Goal: Task Accomplishment & Management: Complete application form

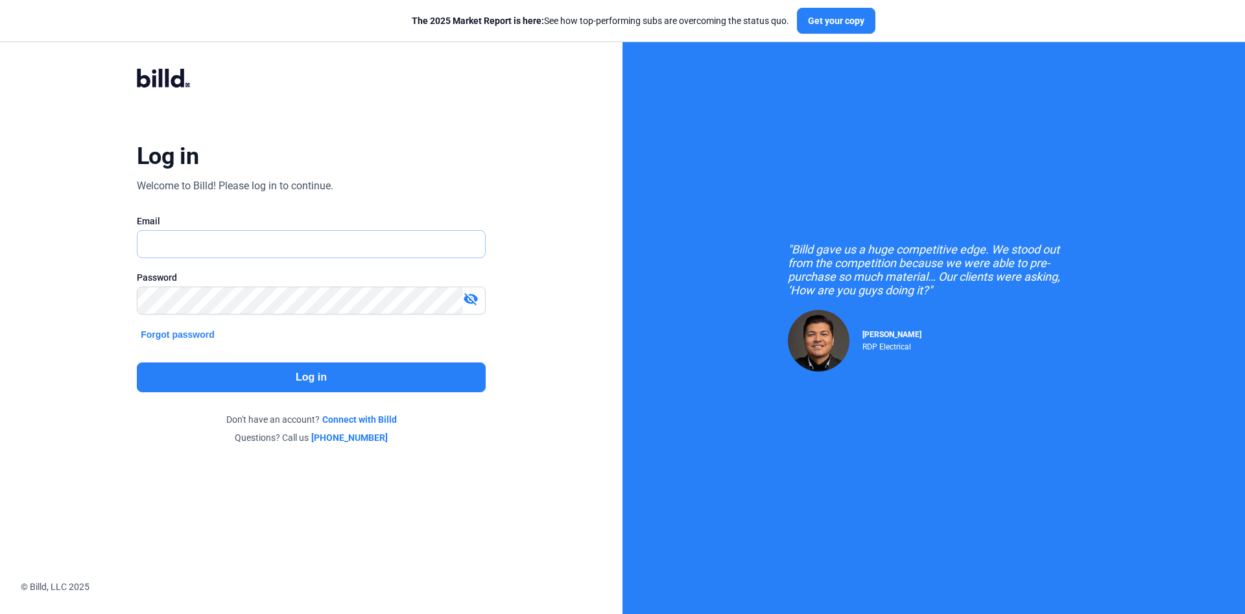
paste input "[PERSON_NAME][EMAIL_ADDRESS][PERSON_NAME][DOMAIN_NAME]"
click at [312, 257] on input "[PERSON_NAME][EMAIL_ADDRESS][PERSON_NAME][DOMAIN_NAME]" at bounding box center [311, 244] width 348 height 27
type input "[PERSON_NAME][EMAIL_ADDRESS][PERSON_NAME][DOMAIN_NAME]"
click at [316, 383] on button "Log in" at bounding box center [311, 377] width 349 height 30
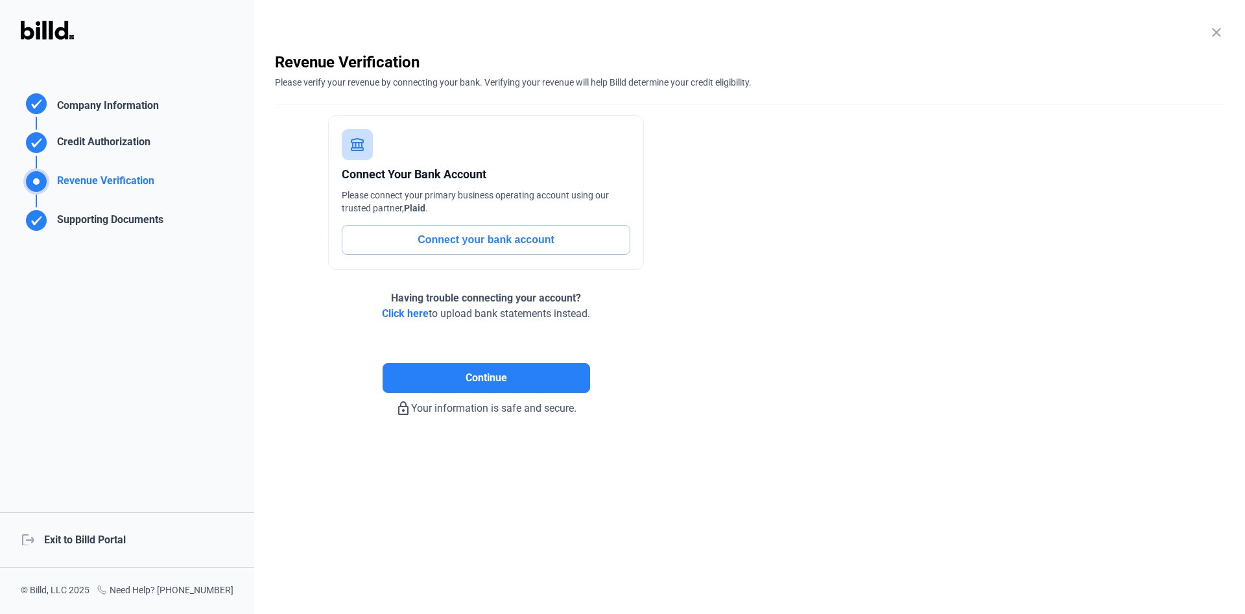
click at [79, 546] on div "logout Exit to Billd Portal" at bounding box center [127, 540] width 254 height 56
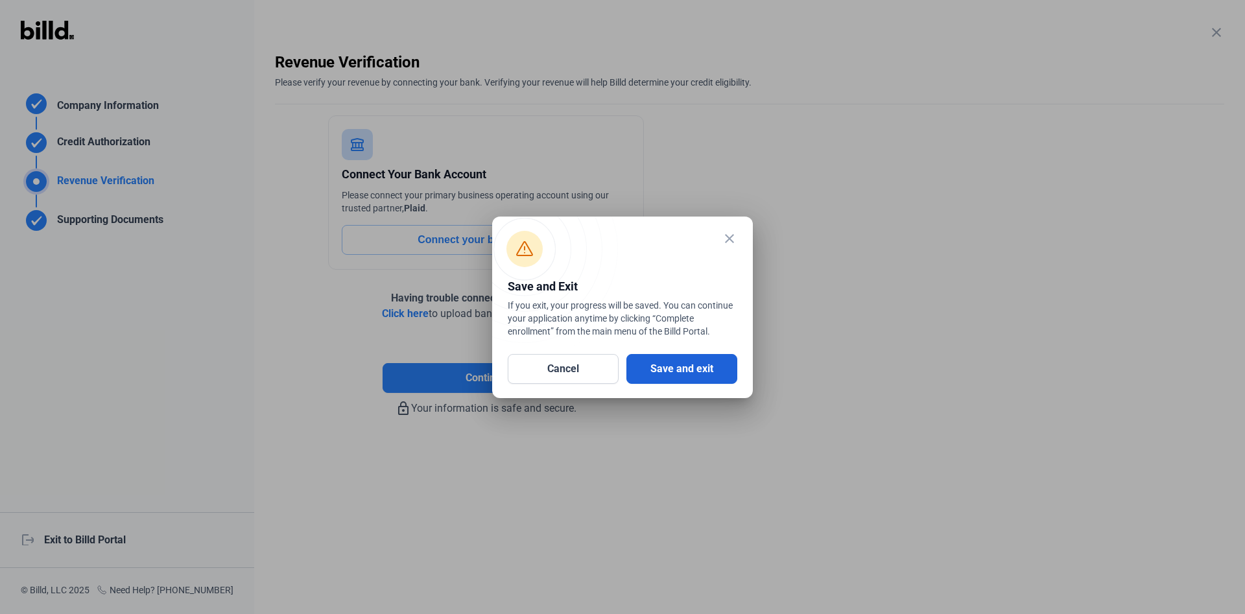
click at [704, 372] on button "Save and exit" at bounding box center [681, 369] width 111 height 30
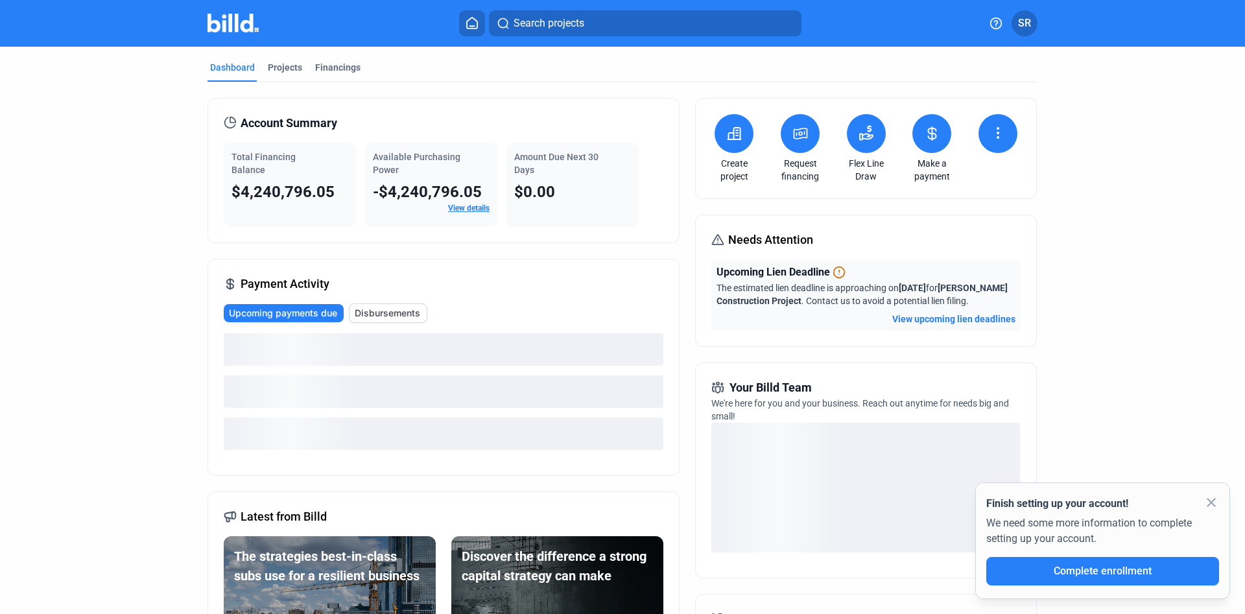
click at [1211, 507] on mat-icon "close" at bounding box center [1212, 503] width 16 height 16
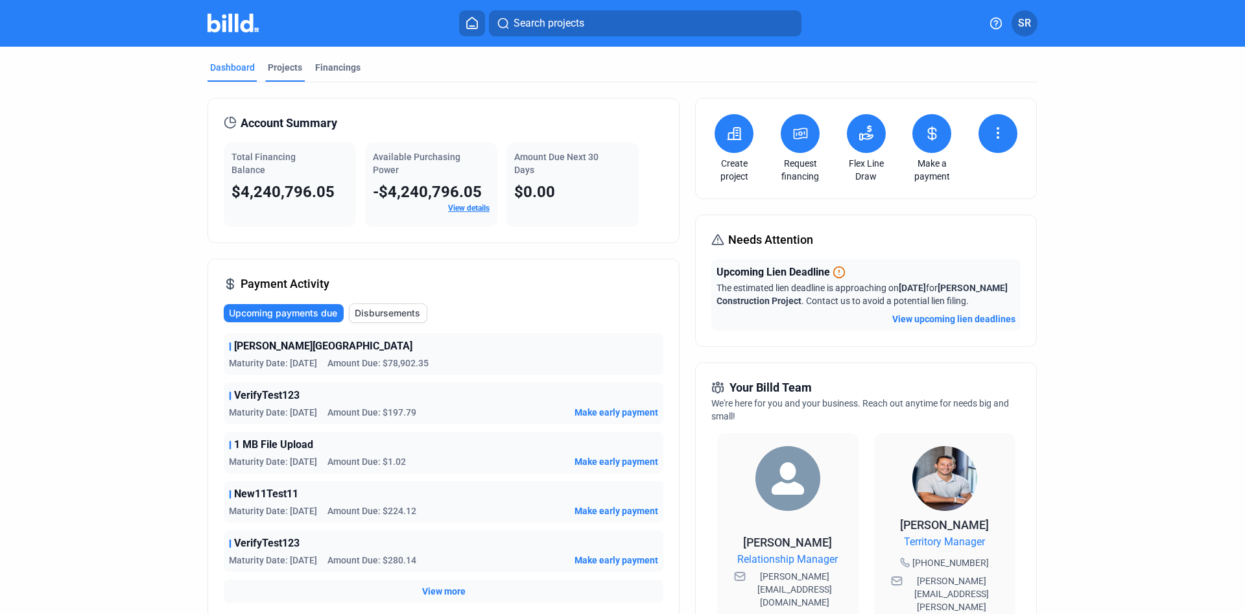
click at [272, 78] on div "Projects" at bounding box center [285, 71] width 40 height 21
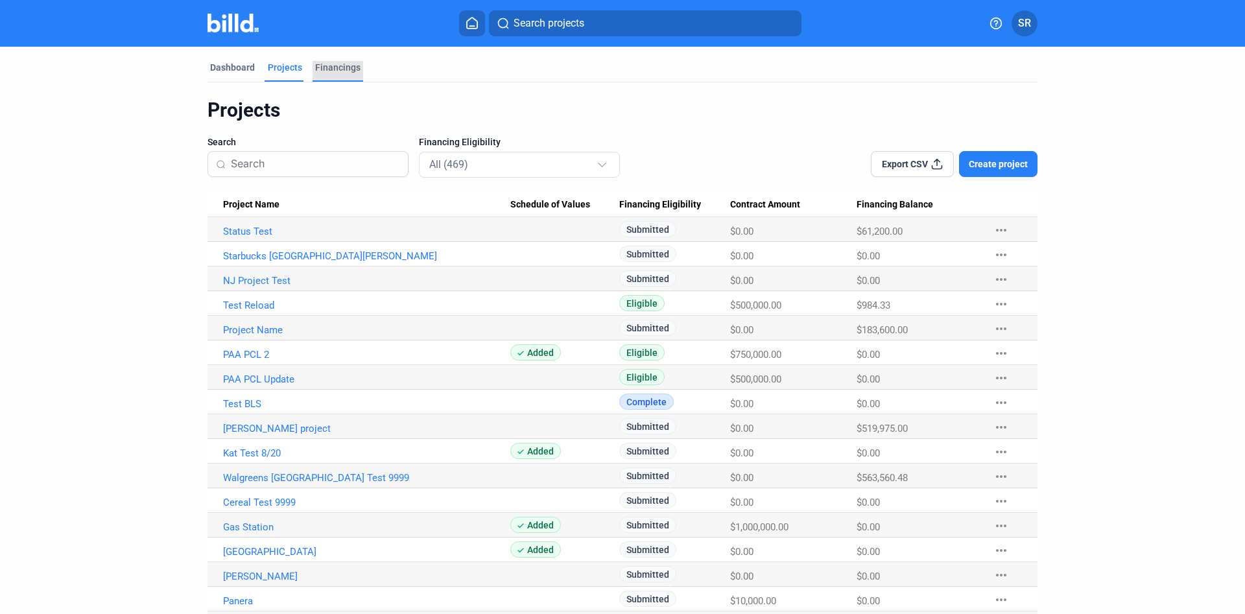
click at [335, 64] on div "Financings" at bounding box center [337, 67] width 45 height 13
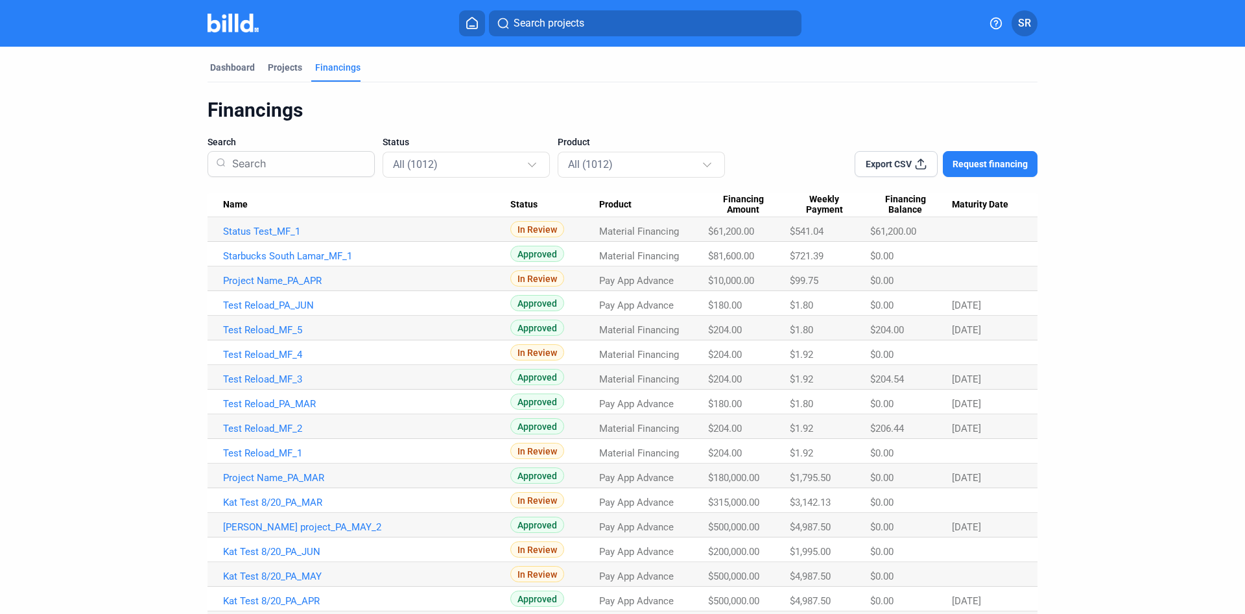
click at [274, 243] on td "Starbucks South Lamar_MF_1" at bounding box center [359, 254] width 303 height 25
click at [277, 232] on link "Status Test_MF_1" at bounding box center [366, 232] width 287 height 12
click at [283, 80] on div "Projects" at bounding box center [285, 71] width 40 height 21
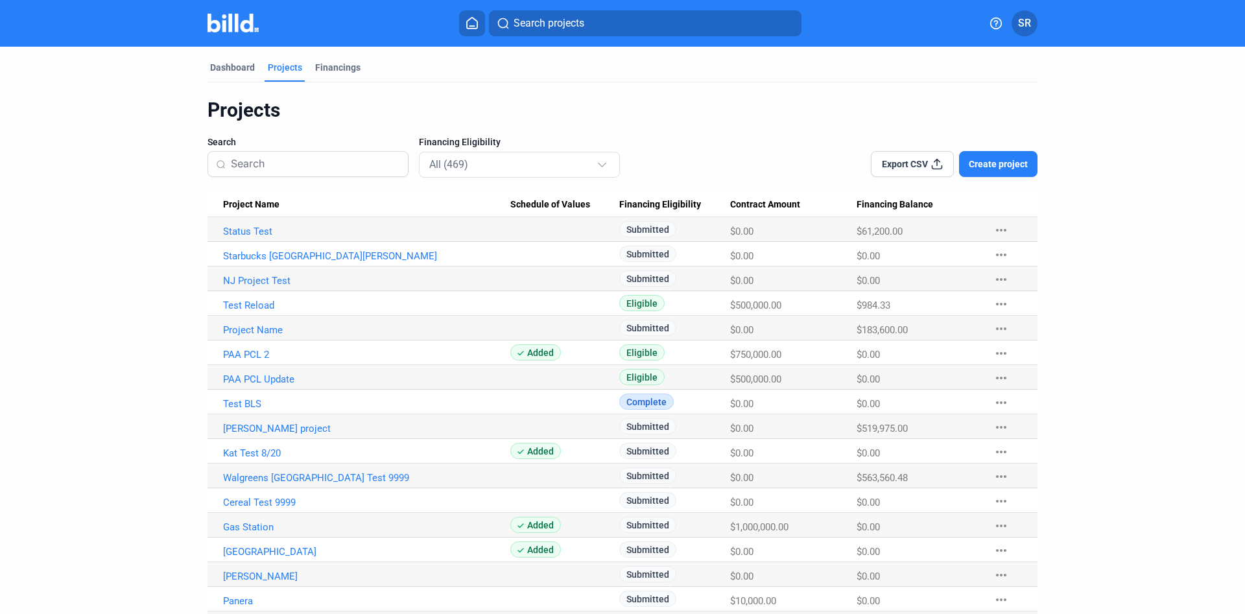
click at [283, 79] on div "Projects" at bounding box center [285, 71] width 40 height 21
click at [256, 226] on link "Status Test" at bounding box center [366, 232] width 287 height 12
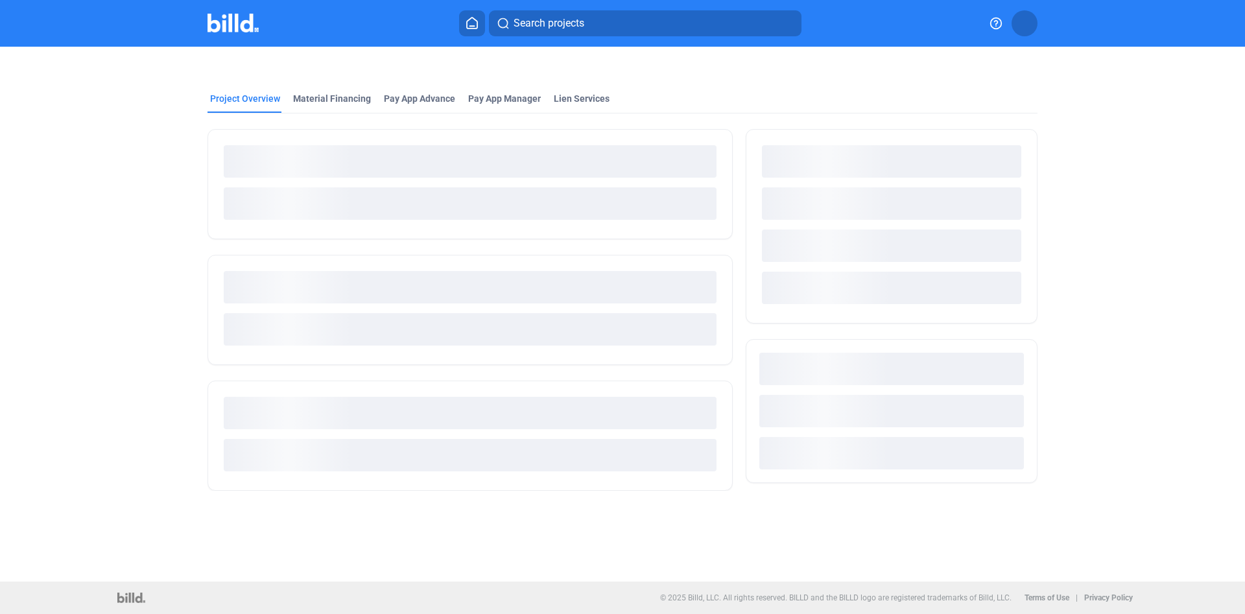
click at [256, 226] on ngx-skeleton-loader at bounding box center [470, 202] width 493 height 53
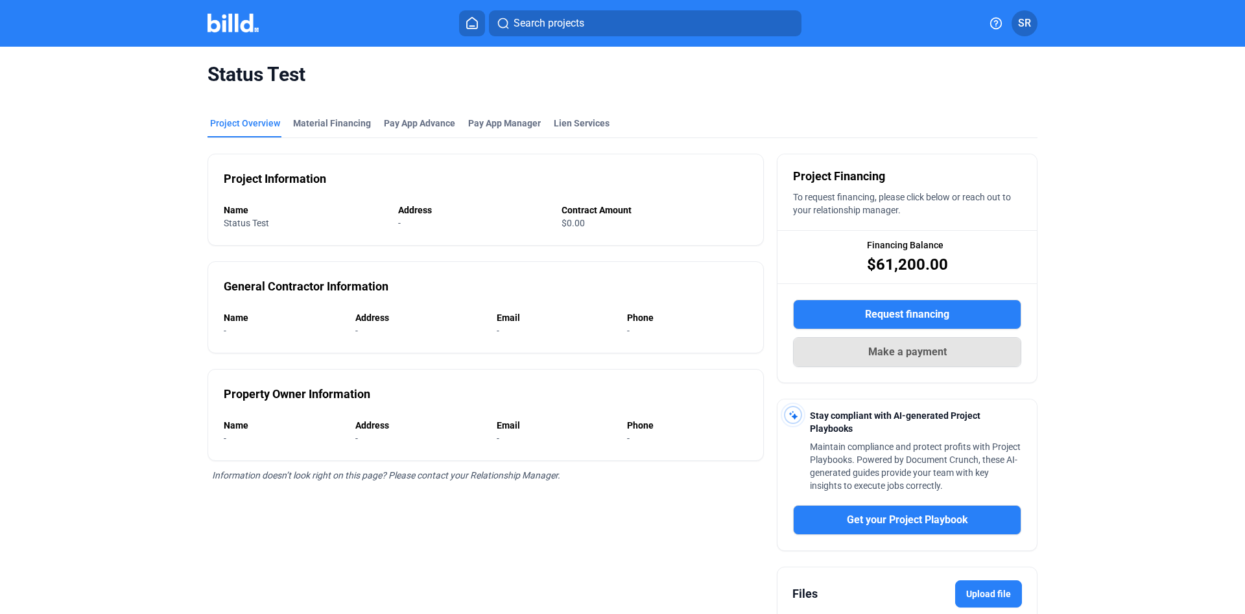
click at [904, 352] on span "Make a payment" at bounding box center [907, 352] width 78 height 16
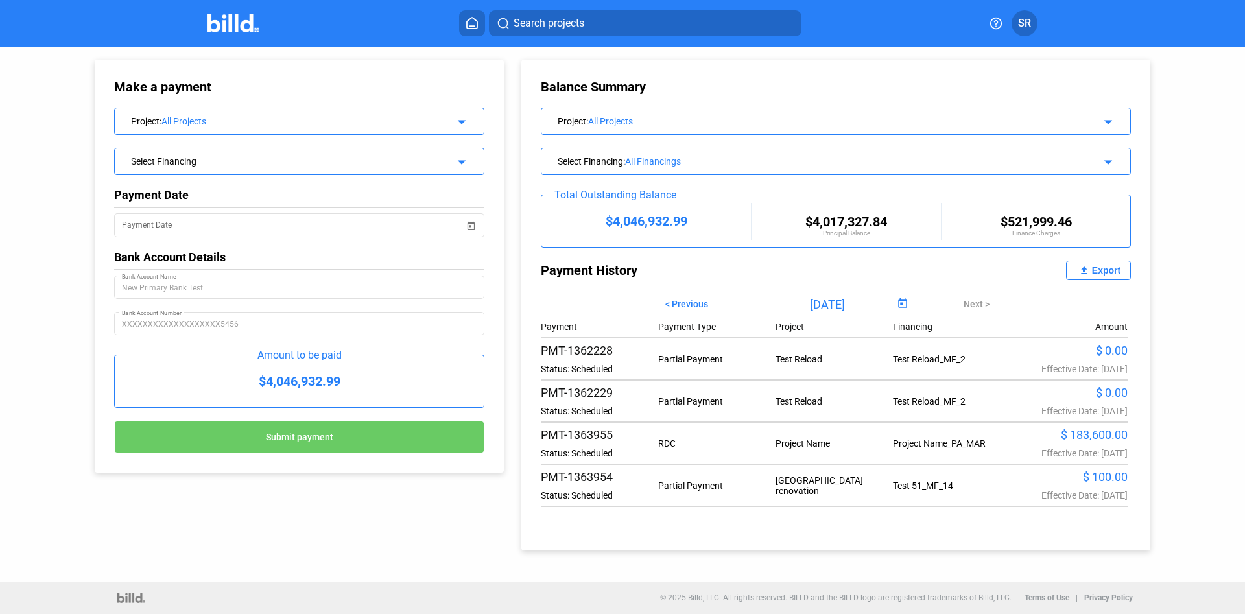
click at [340, 114] on div "Project : All Projects" at bounding box center [282, 119] width 303 height 13
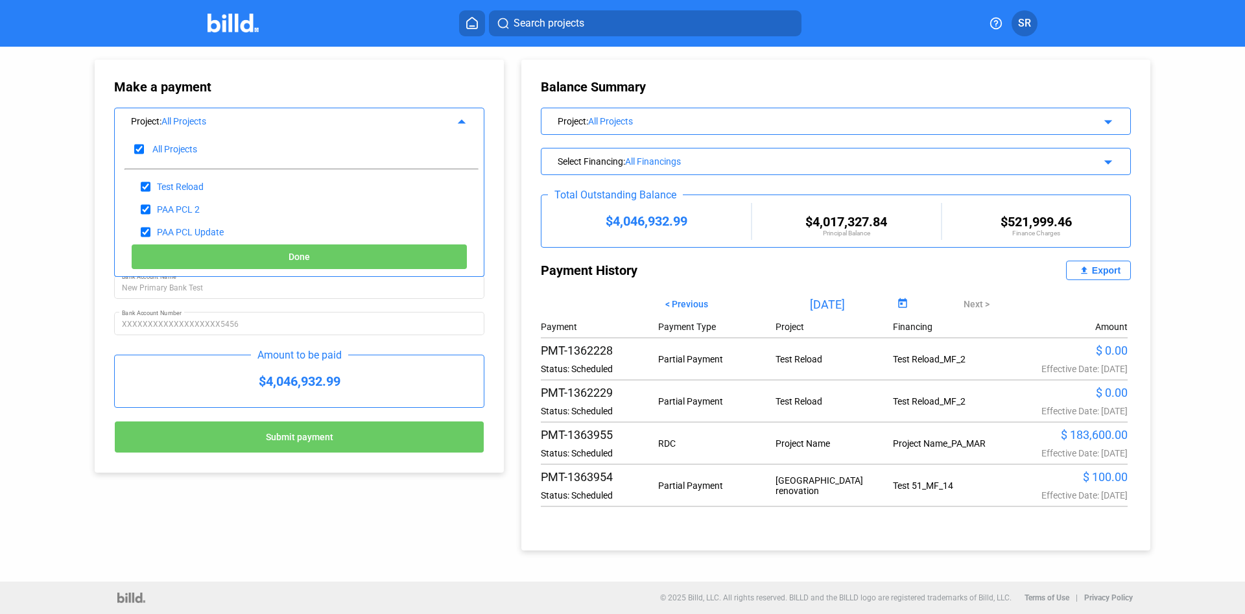
click at [340, 114] on div "Project : All Projects" at bounding box center [282, 119] width 303 height 13
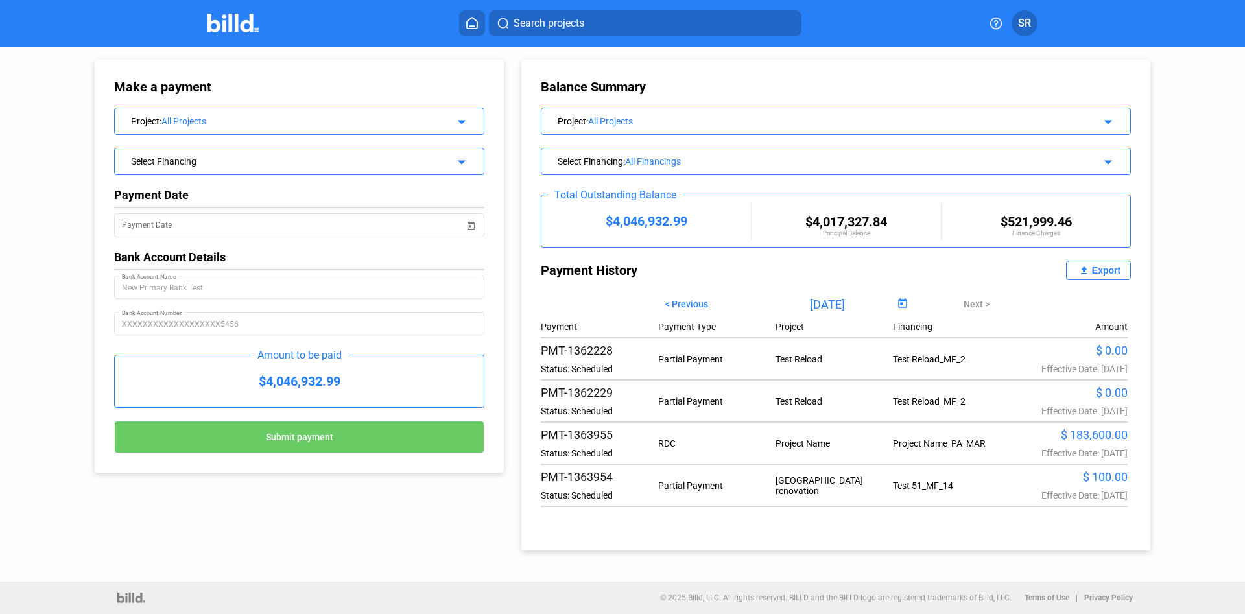
drag, startPoint x: 738, startPoint y: 113, endPoint x: 795, endPoint y: 133, distance: 60.3
click at [738, 114] on div "Project : All Projects arrow_drop_down" at bounding box center [835, 119] width 589 height 23
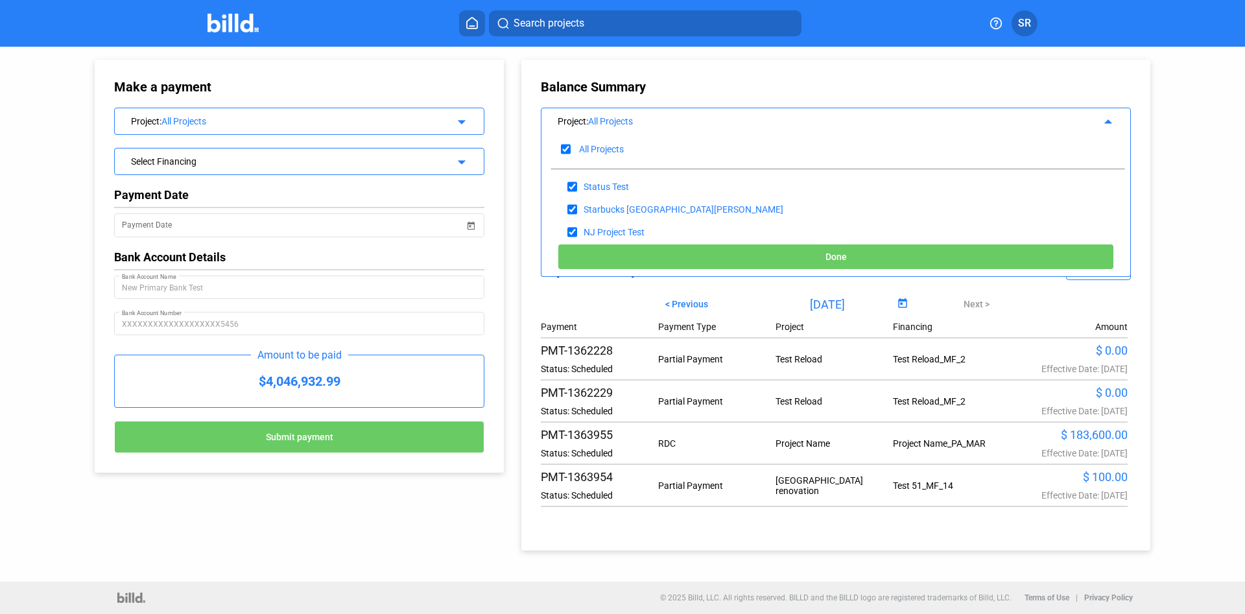
click at [794, 133] on div "All Projects Status Test Starbucks [GEOGRAPHIC_DATA][PERSON_NAME] [GEOGRAPHIC_D…" at bounding box center [835, 184] width 589 height 106
click at [805, 73] on div "Balance Summary Project : All Projects arrow_drop_up All Projects Status Test S…" at bounding box center [835, 305] width 629 height 491
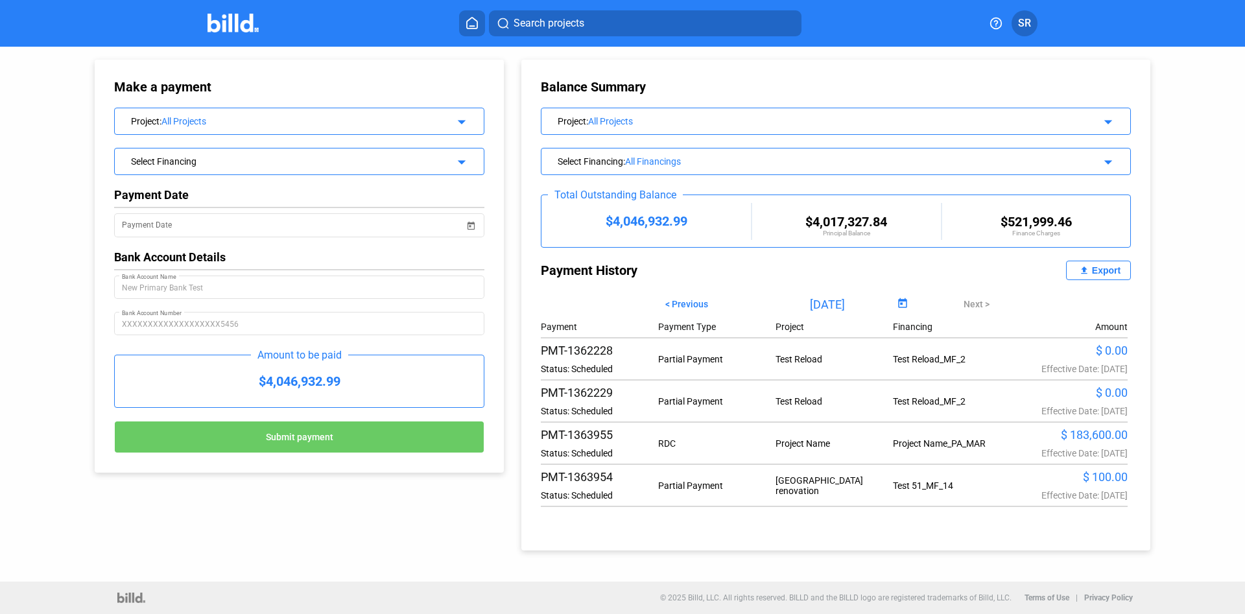
drag, startPoint x: 768, startPoint y: 150, endPoint x: 1025, endPoint y: 77, distance: 266.6
click at [768, 150] on div "Select Financing : All Financings arrow_drop_down" at bounding box center [835, 159] width 589 height 23
click at [940, 159] on div "All Financings" at bounding box center [841, 161] width 433 height 10
click at [1113, 162] on div "Select Financing : All Financings arrow_drop_down" at bounding box center [835, 159] width 589 height 23
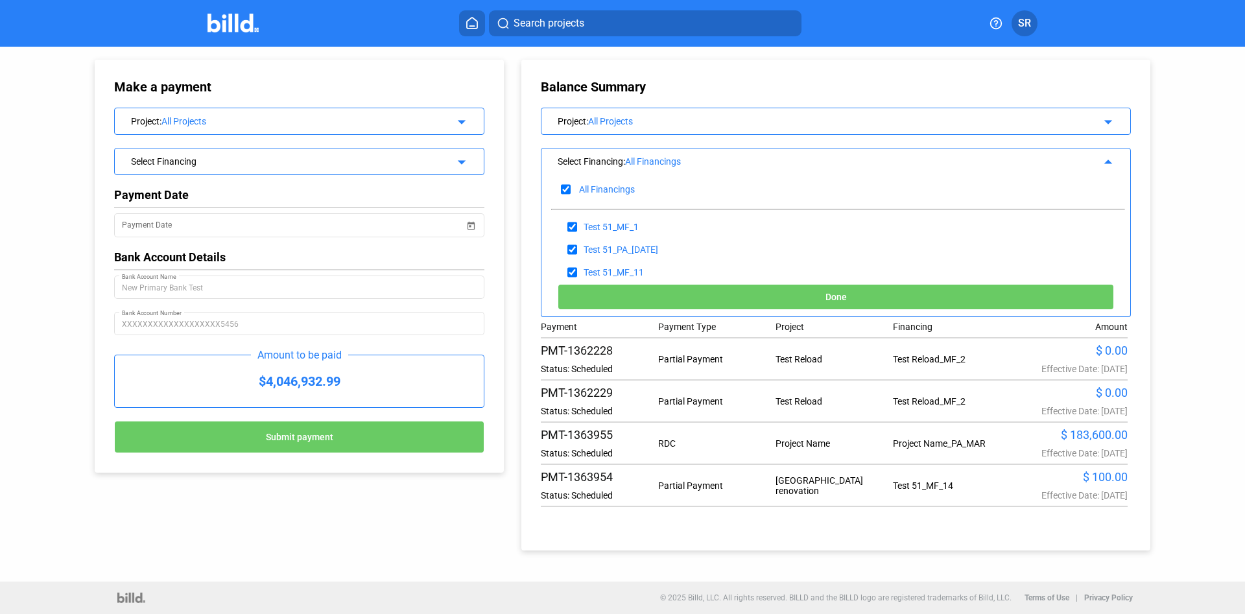
click at [996, 21] on icon at bounding box center [996, 23] width 11 height 11
click at [926, 115] on button "Submit Feedback" at bounding box center [927, 112] width 141 height 26
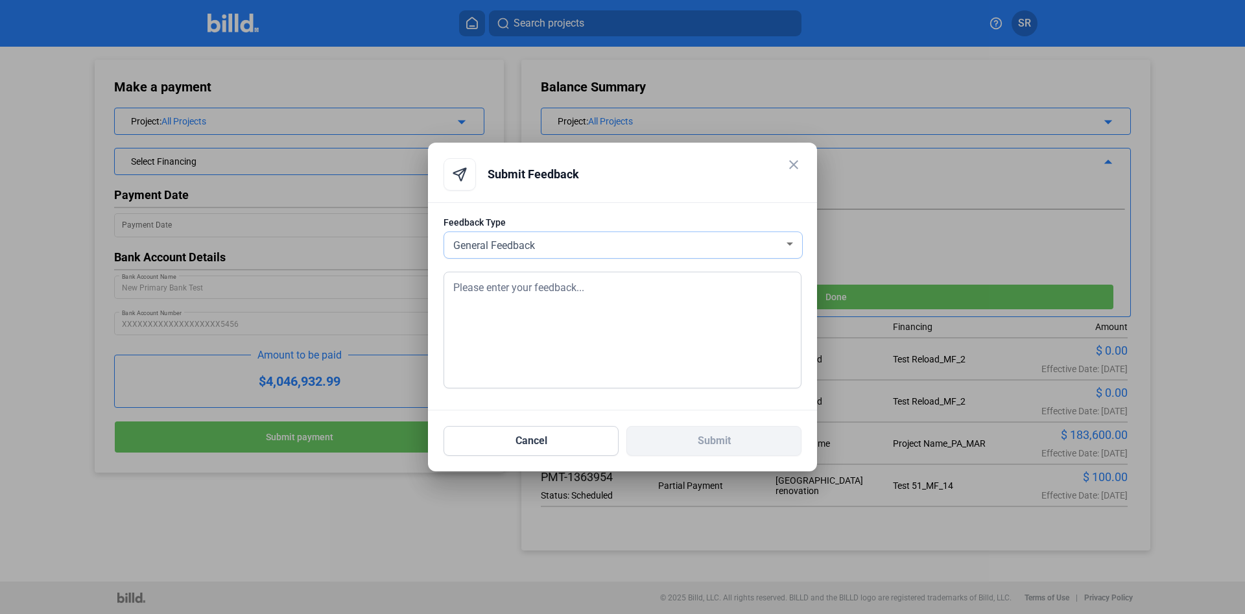
click at [579, 241] on div "General Feedback" at bounding box center [617, 244] width 333 height 18
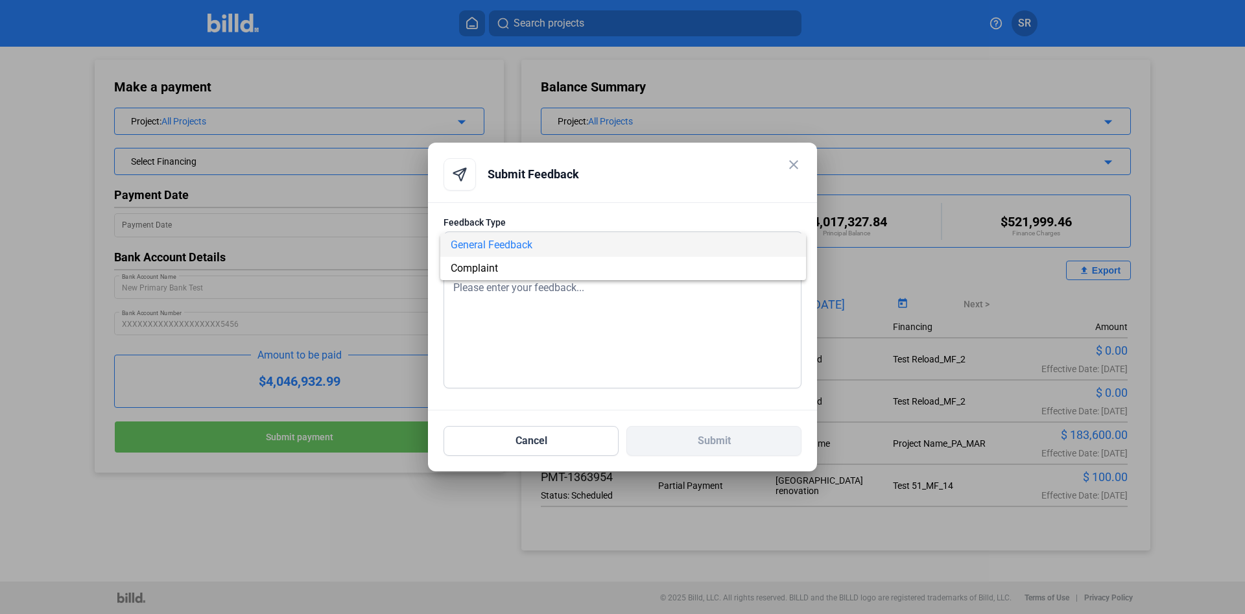
click at [604, 172] on div at bounding box center [622, 307] width 1245 height 614
click at [790, 161] on mat-icon "close" at bounding box center [794, 165] width 16 height 16
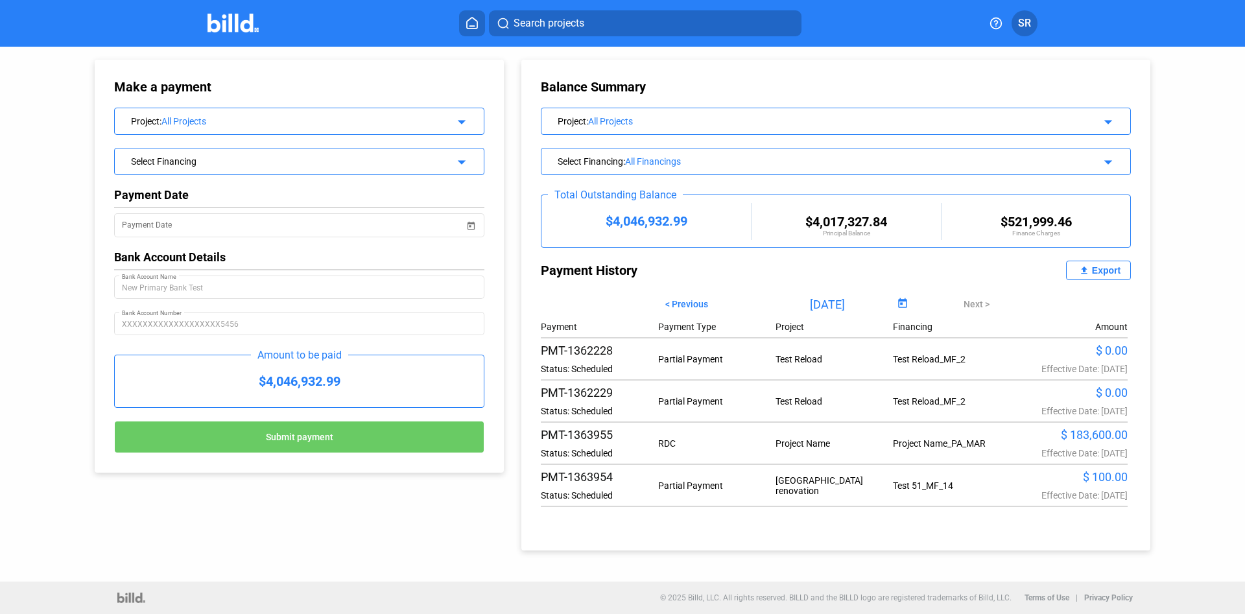
click at [1002, 23] on icon at bounding box center [996, 23] width 13 height 13
click at [905, 62] on button "Help Center" at bounding box center [927, 53] width 141 height 26
click at [445, 29] on div "Search projects" at bounding box center [630, 23] width 689 height 26
drag, startPoint x: 494, startPoint y: 13, endPoint x: 740, endPoint y: 36, distance: 246.8
click at [740, 36] on button "Search projects" at bounding box center [645, 23] width 313 height 26
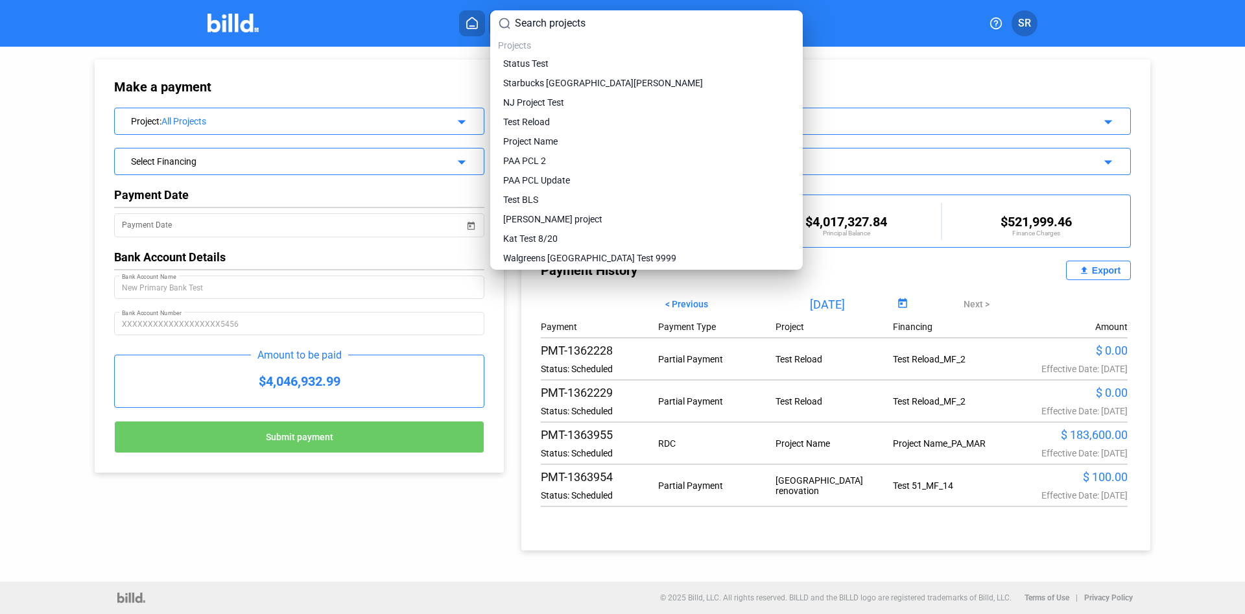
click at [831, 25] on div at bounding box center [622, 307] width 1245 height 614
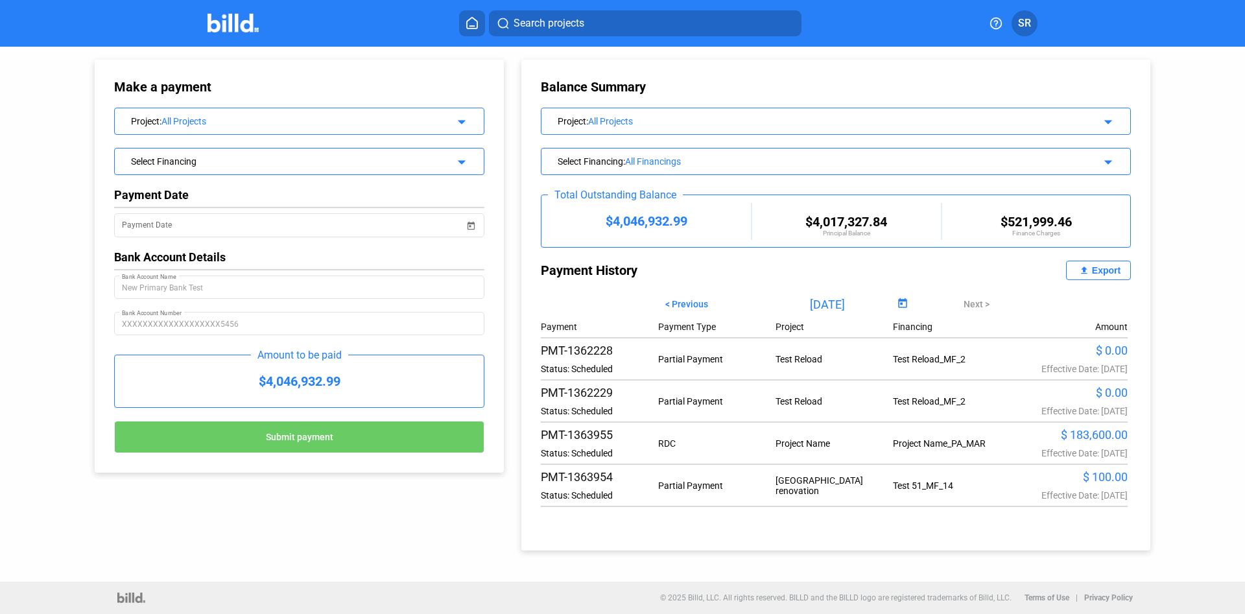
click at [634, 20] on button "Search projects" at bounding box center [645, 23] width 313 height 26
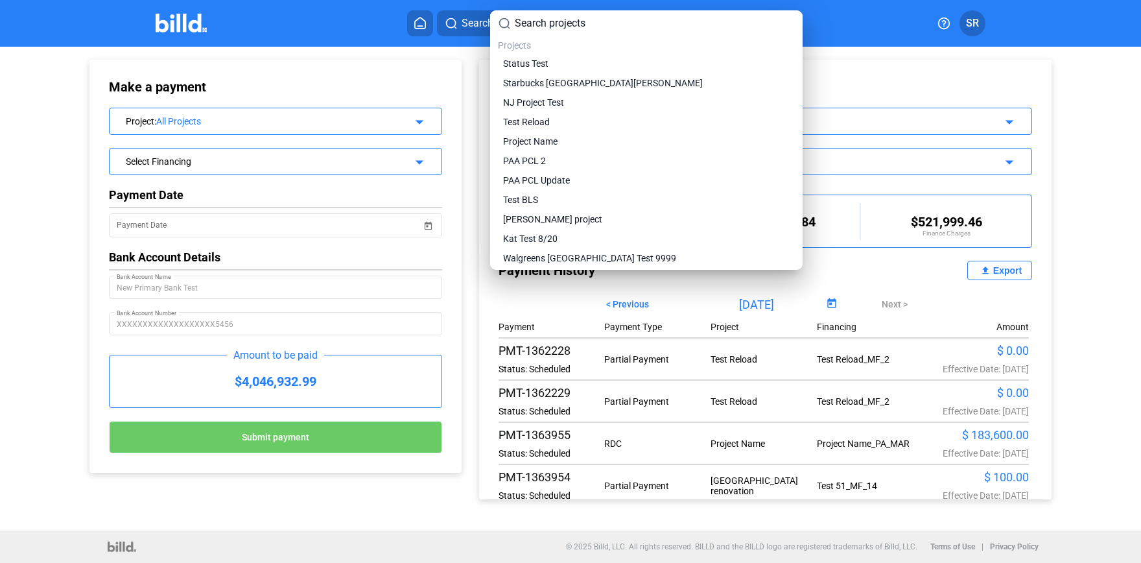
click at [427, 47] on div at bounding box center [570, 281] width 1141 height 563
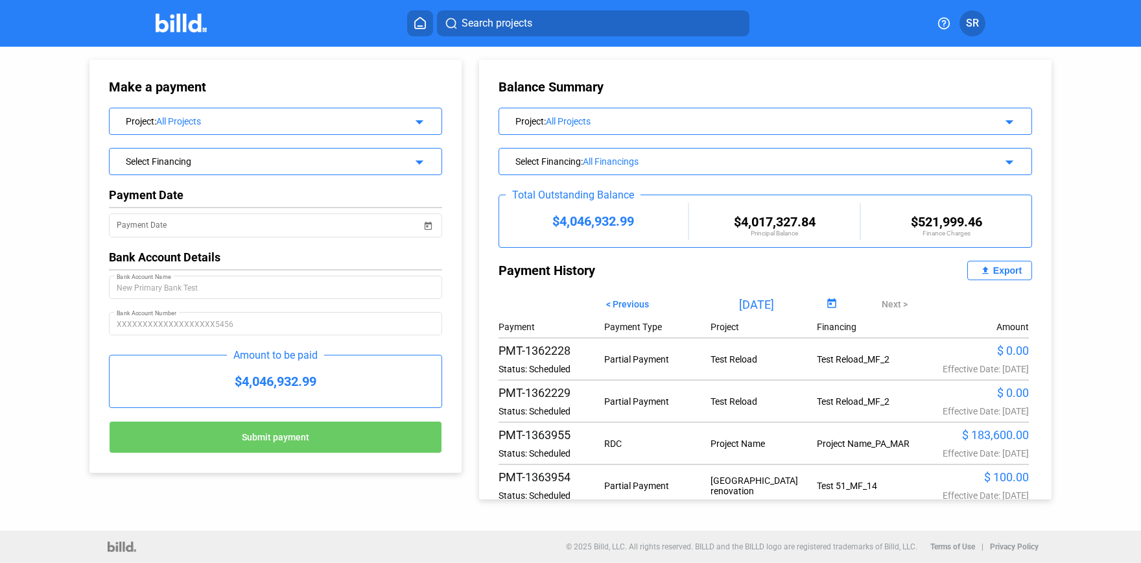
click at [472, 25] on span "Search projects" at bounding box center [497, 24] width 71 height 16
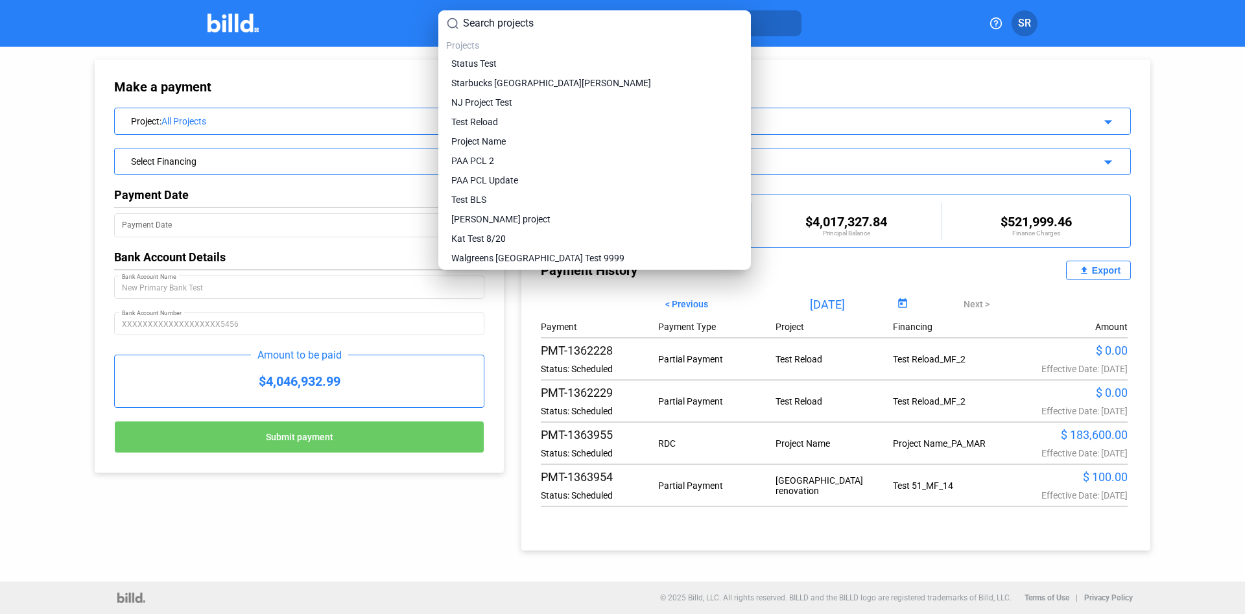
click at [851, 38] on div at bounding box center [622, 307] width 1245 height 614
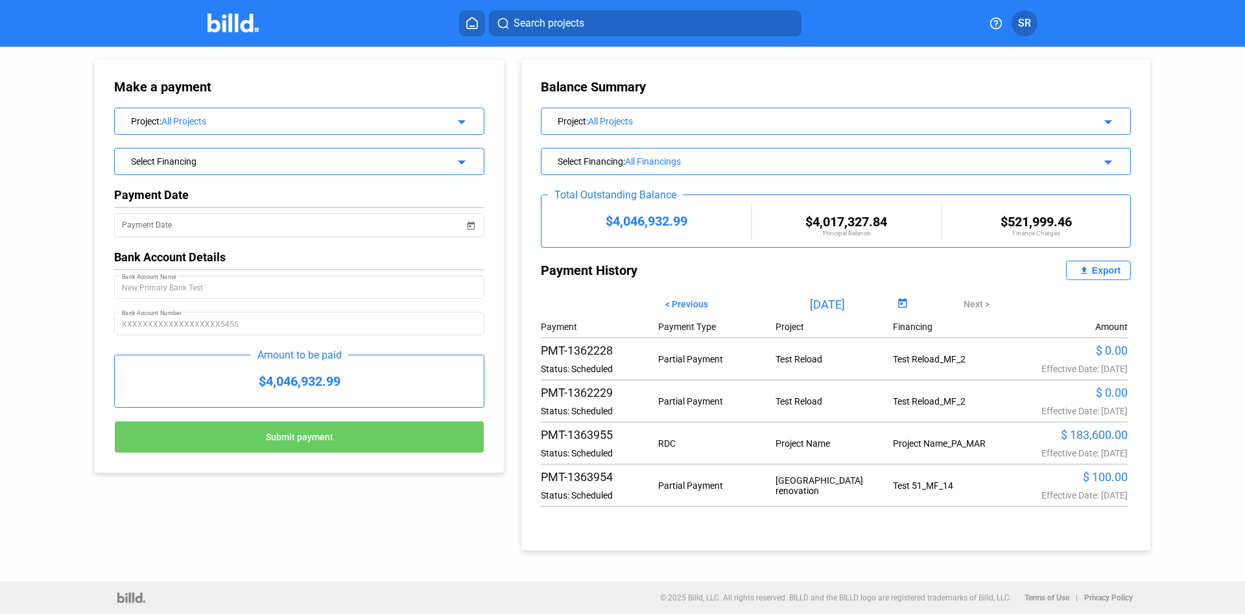
click at [476, 29] on button at bounding box center [472, 23] width 26 height 26
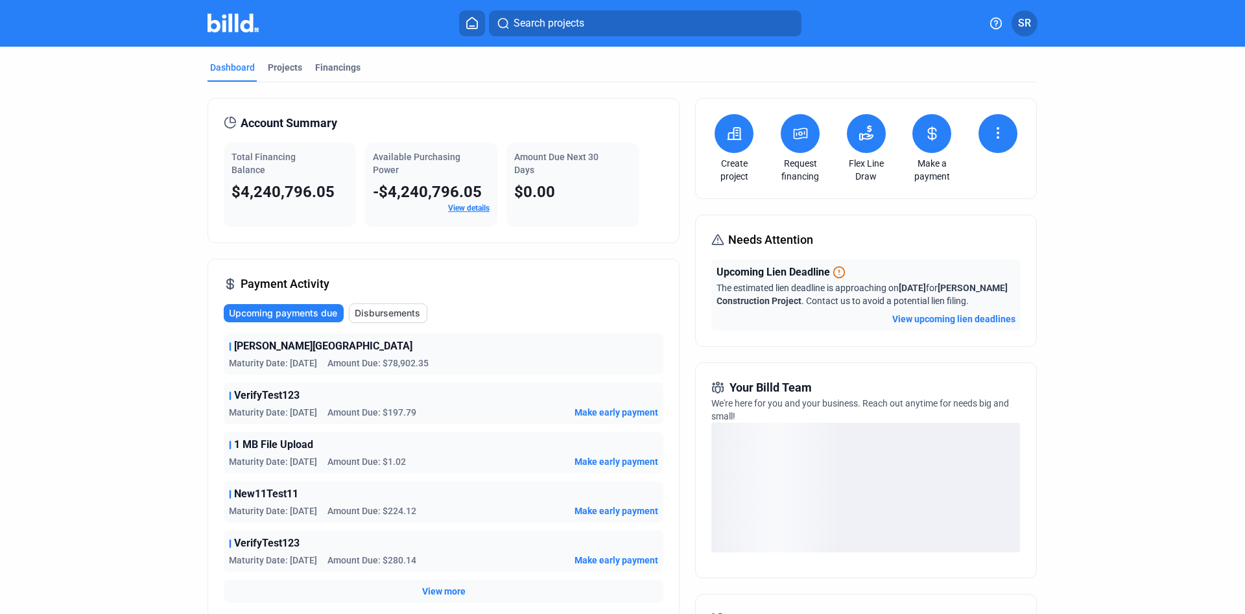
click at [1010, 145] on button at bounding box center [997, 133] width 39 height 39
click at [975, 194] on span "Request waiver" at bounding box center [972, 199] width 62 height 13
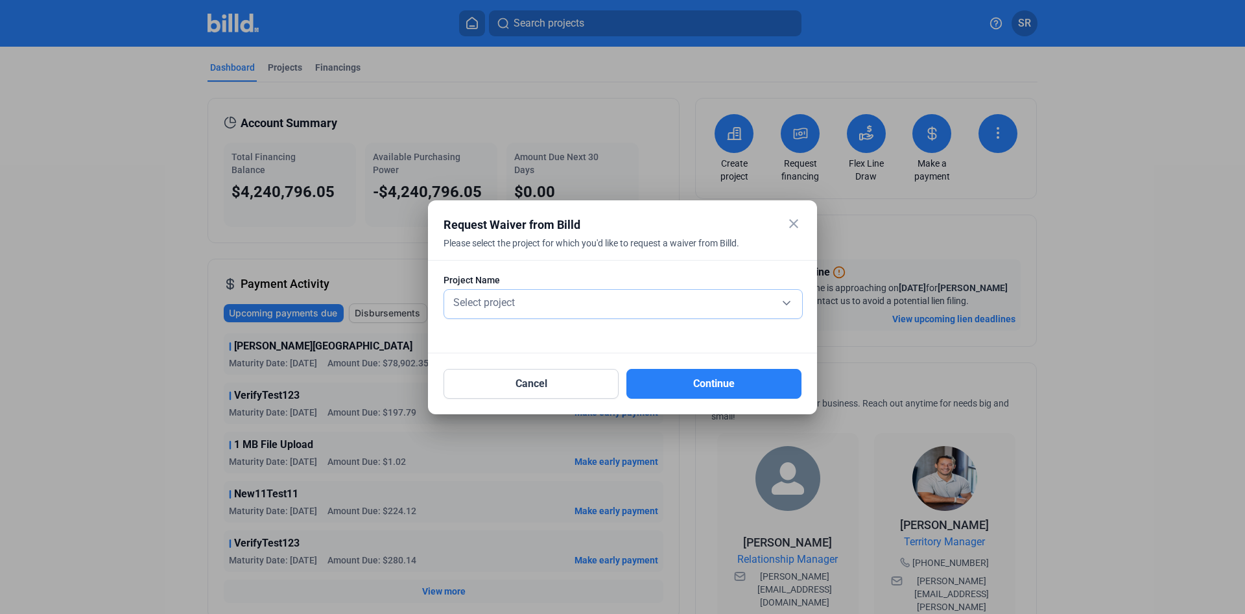
click at [695, 300] on div "Select project" at bounding box center [623, 301] width 345 height 18
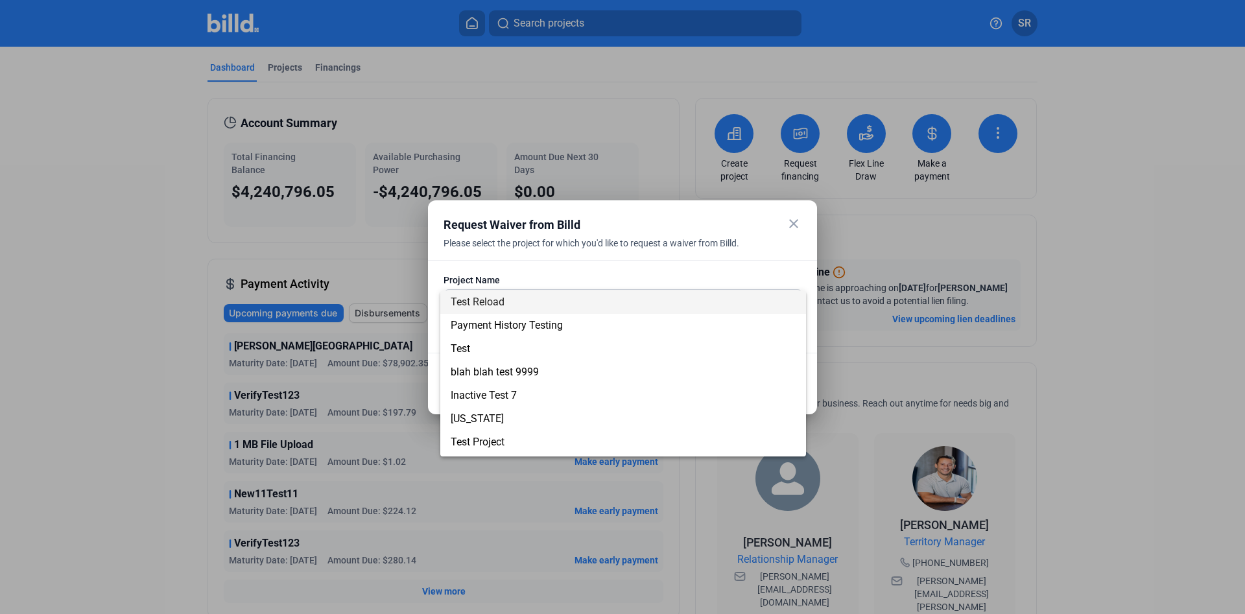
click at [693, 265] on div at bounding box center [622, 307] width 1245 height 614
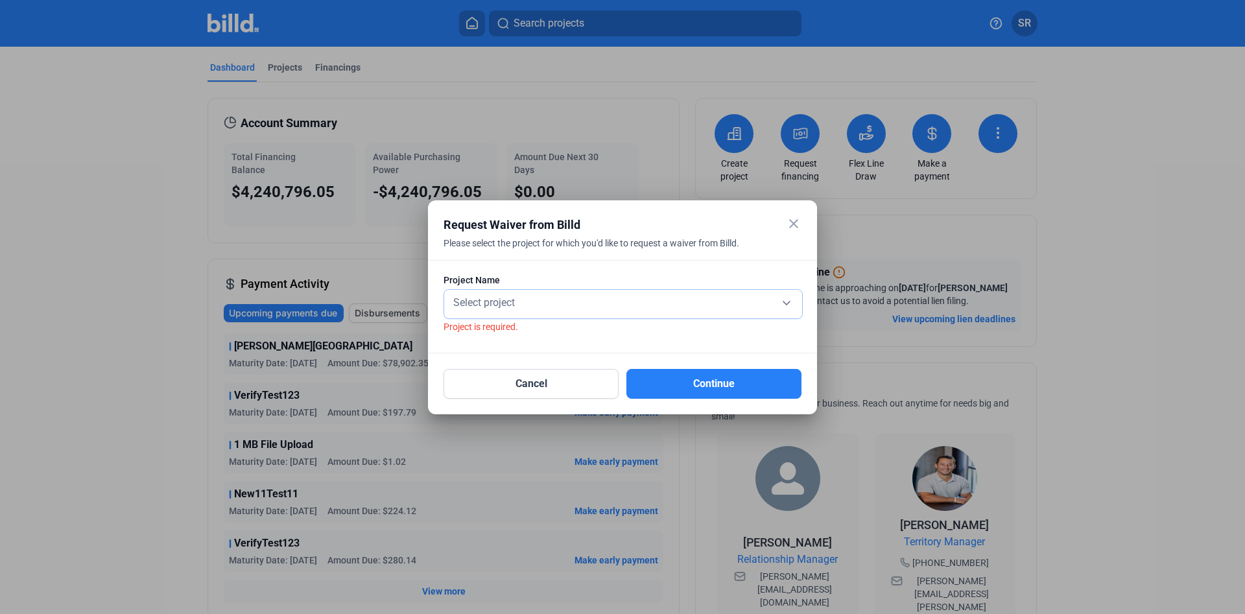
click at [639, 303] on div "Select project" at bounding box center [623, 301] width 345 height 18
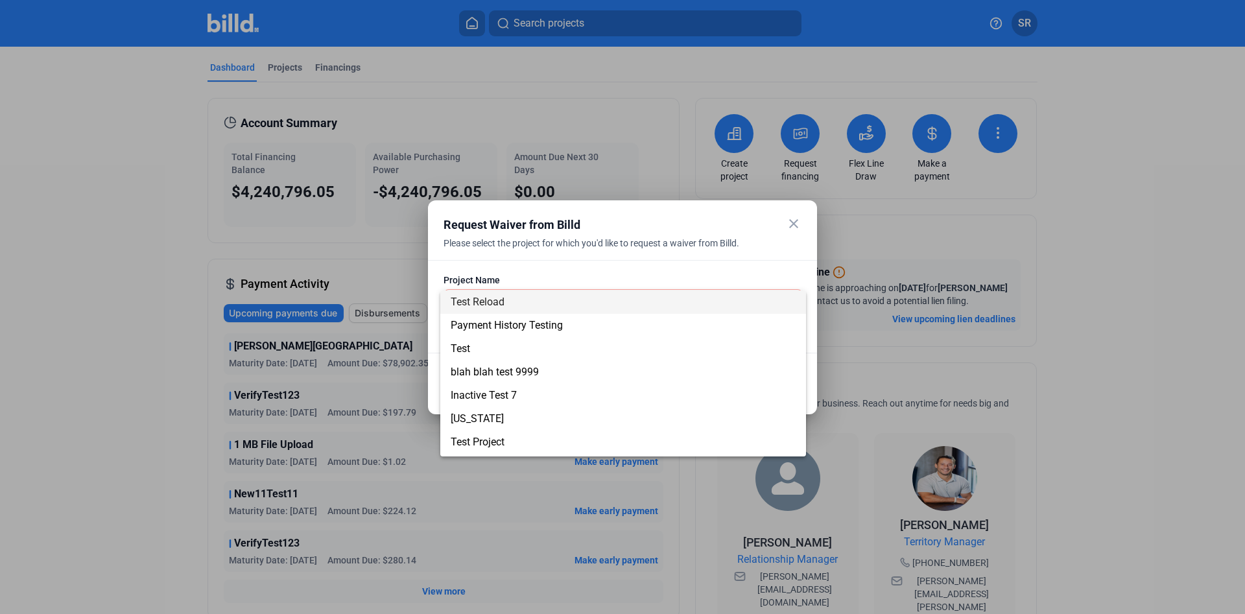
click at [608, 311] on span "Test Reload" at bounding box center [623, 302] width 345 height 23
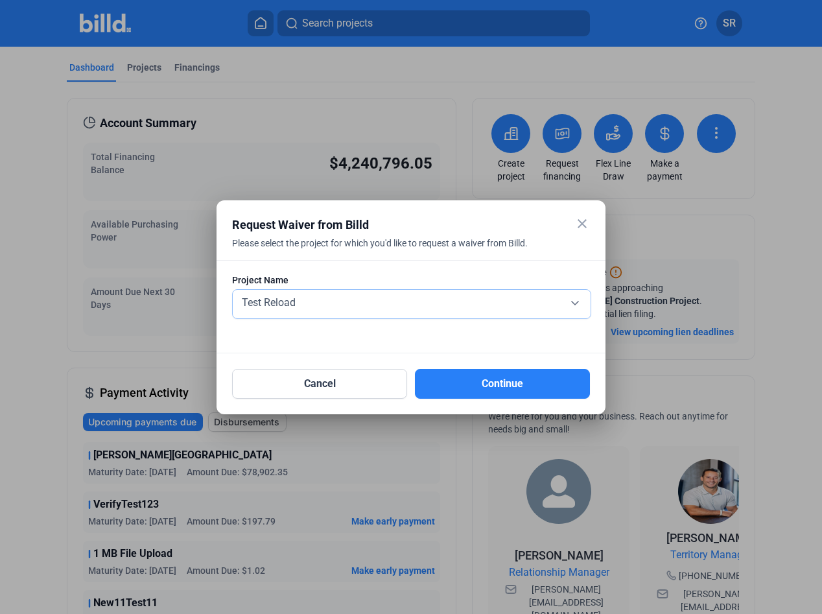
click at [575, 303] on div "Test Reload" at bounding box center [411, 301] width 345 height 18
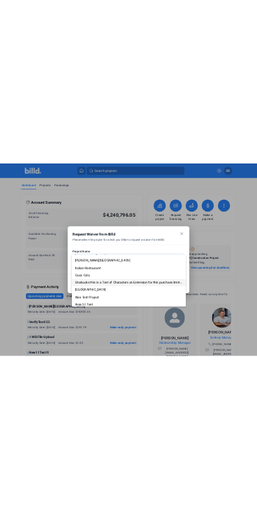
scroll to position [231, 0]
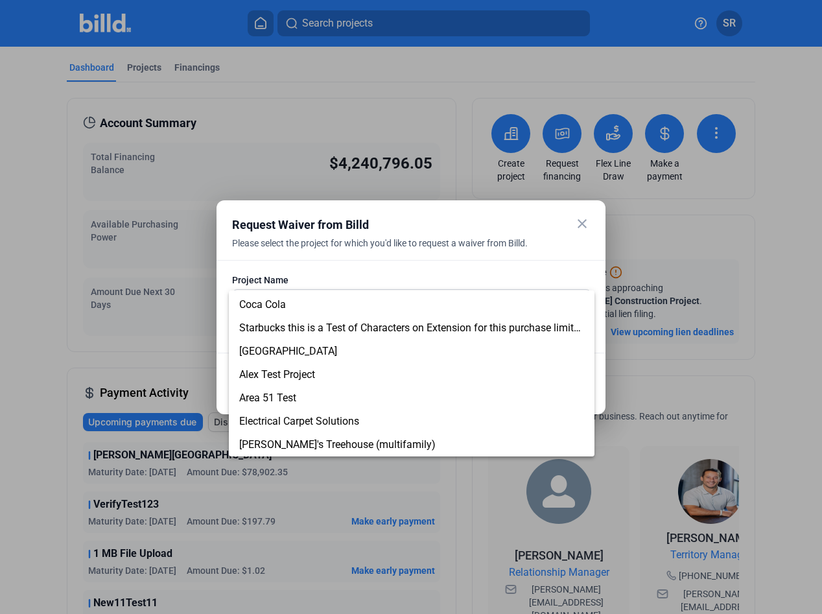
click at [574, 237] on div at bounding box center [411, 307] width 822 height 614
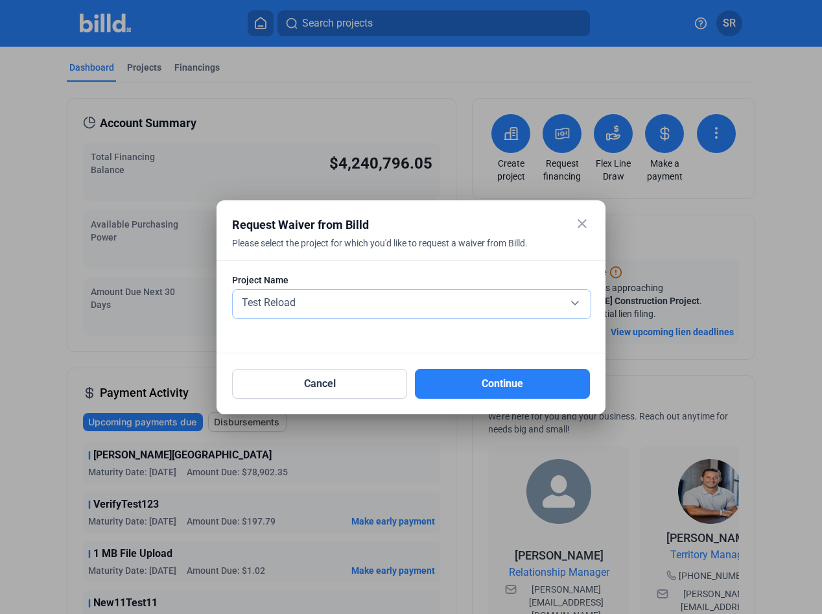
click at [576, 300] on div "Test Reload" at bounding box center [411, 301] width 345 height 18
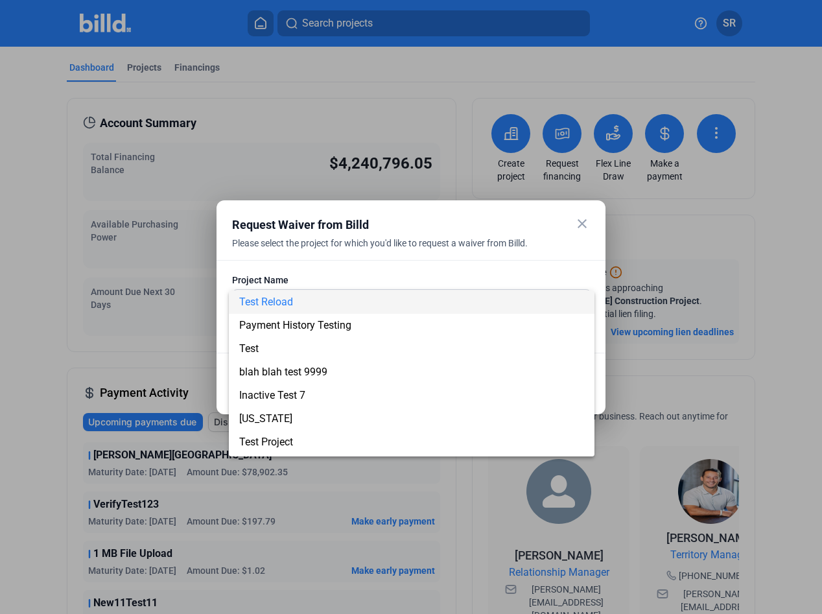
drag, startPoint x: 574, startPoint y: 223, endPoint x: 595, endPoint y: 261, distance: 43.8
click at [574, 224] on div at bounding box center [411, 307] width 822 height 614
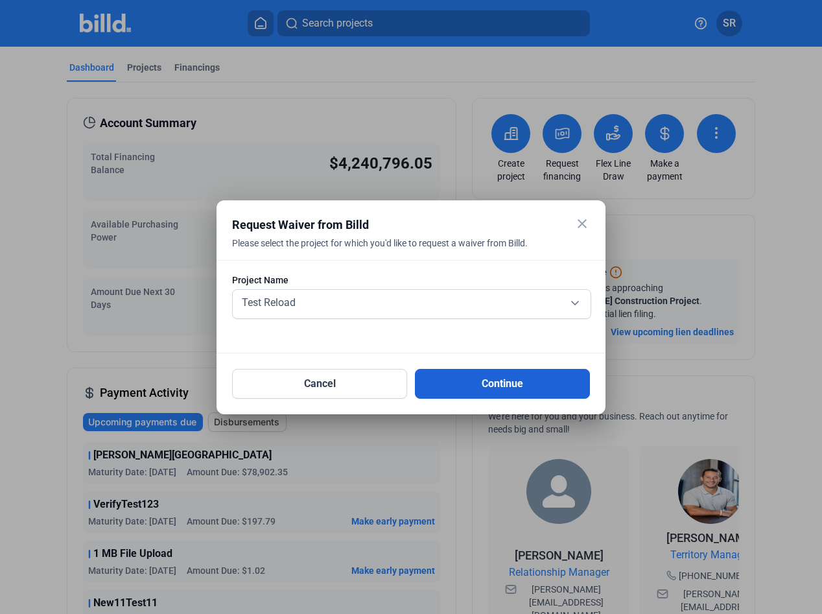
drag, startPoint x: 581, startPoint y: 224, endPoint x: 512, endPoint y: 375, distance: 166.3
click at [518, 369] on div "close Request Waiver from Billd Please select the project for which you'd like …" at bounding box center [411, 307] width 358 height 183
click at [464, 302] on div "Test Reload" at bounding box center [411, 301] width 345 height 18
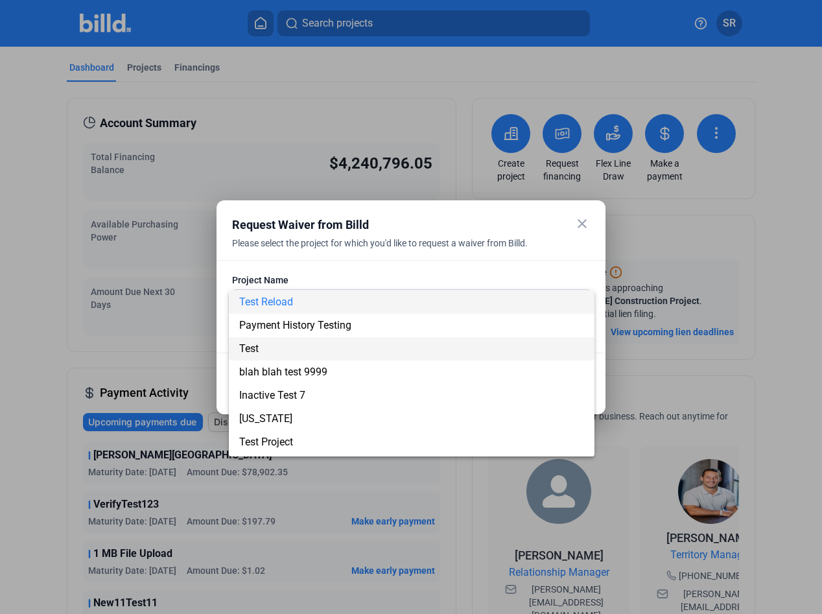
click at [356, 354] on span "Test" at bounding box center [411, 348] width 345 height 23
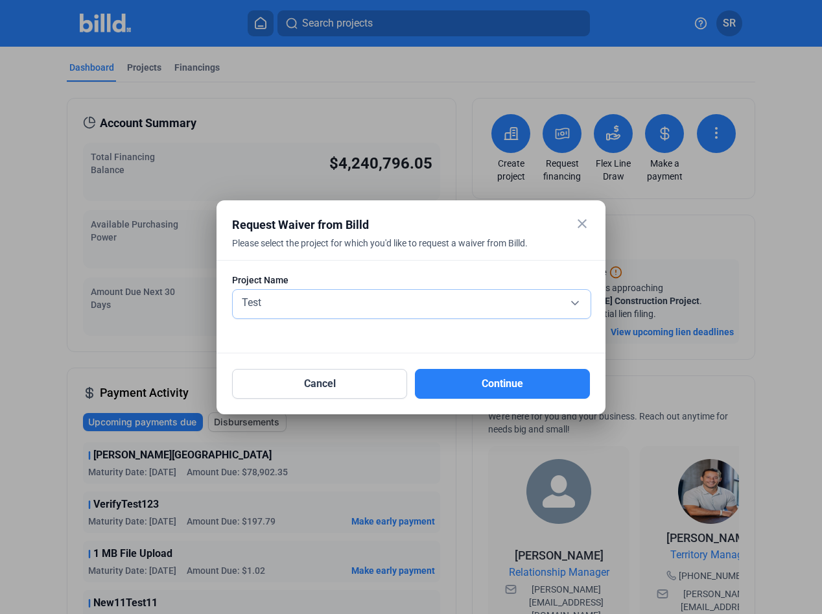
click at [503, 301] on div "Test" at bounding box center [411, 301] width 345 height 18
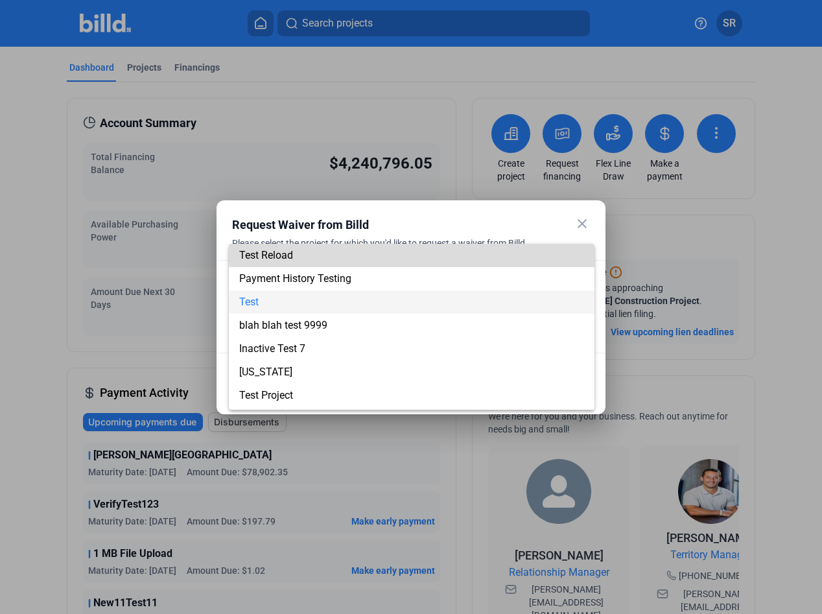
click at [356, 262] on span "Test Reload" at bounding box center [411, 255] width 345 height 23
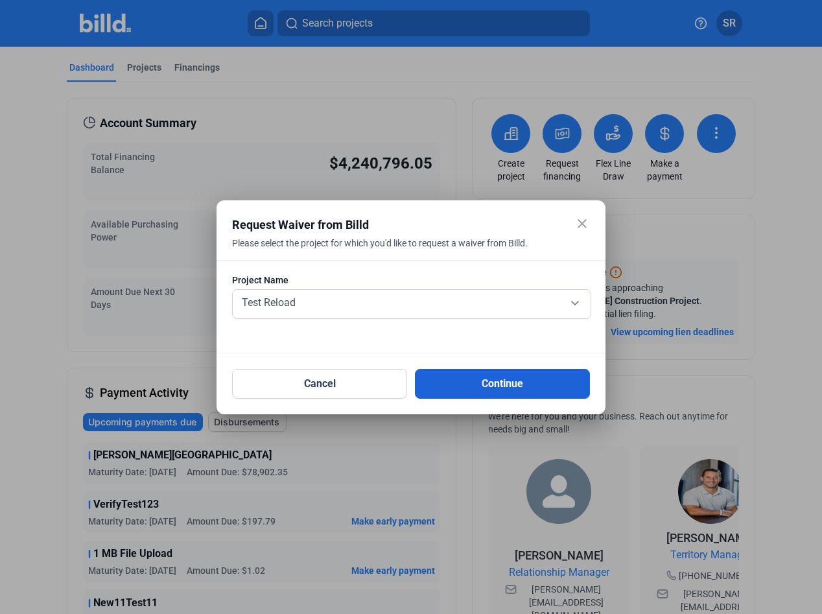
click at [526, 376] on button "Continue" at bounding box center [502, 384] width 175 height 30
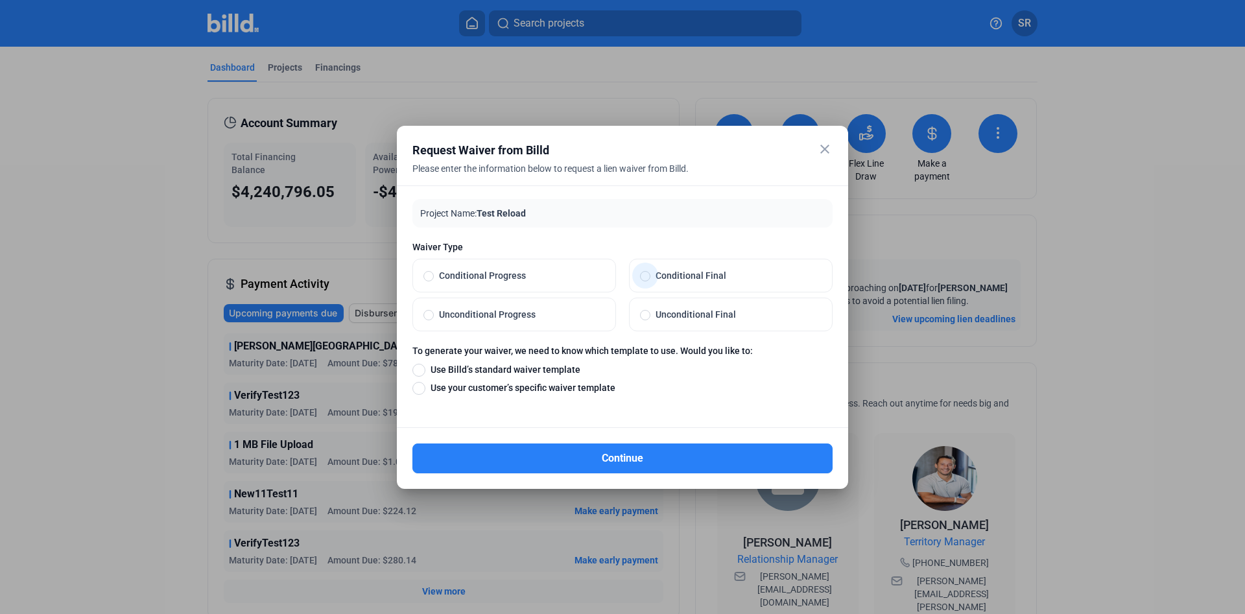
click at [645, 278] on span at bounding box center [645, 276] width 10 height 10
click at [645, 278] on input "Conditional Final" at bounding box center [645, 276] width 10 height 12
radio input "true"
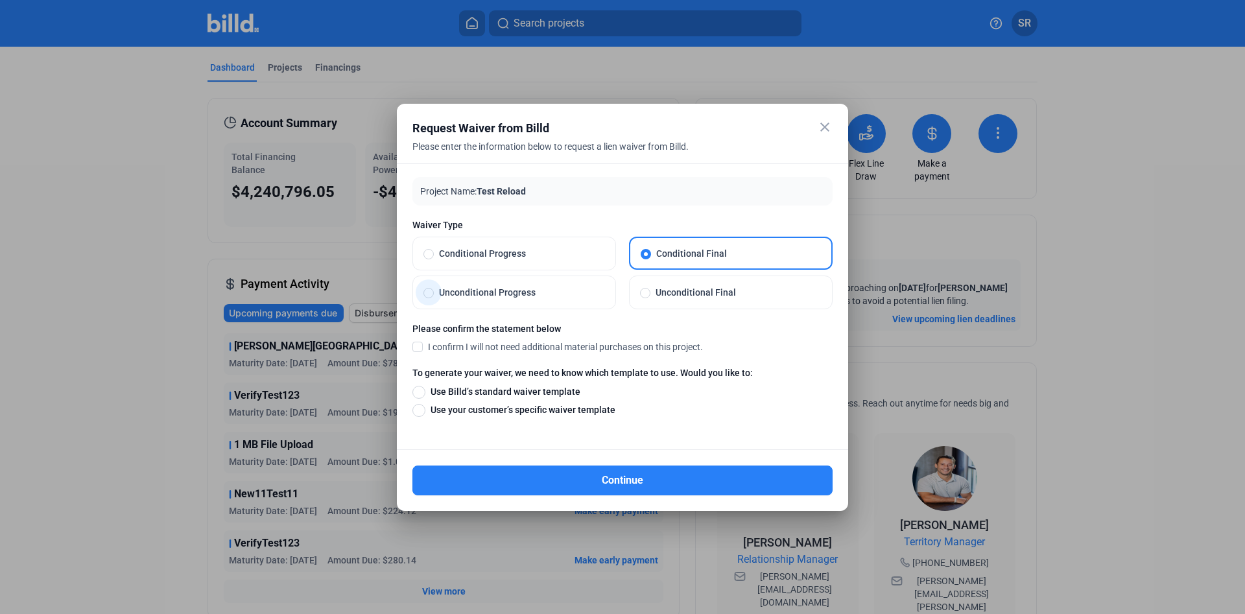
click at [480, 291] on span "Unconditional Progress" at bounding box center [519, 292] width 171 height 13
click at [434, 291] on input "Unconditional Progress" at bounding box center [428, 293] width 10 height 12
radio input "true"
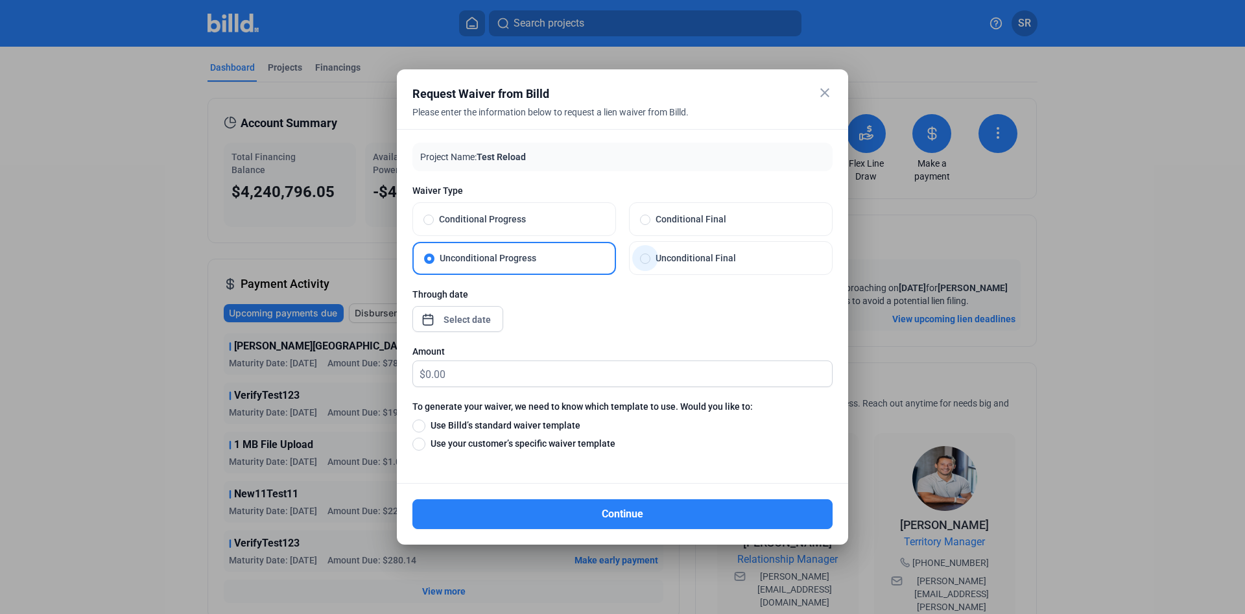
click at [713, 245] on label "Unconditional Final" at bounding box center [731, 258] width 202 height 32
click at [650, 252] on input "Unconditional Final" at bounding box center [645, 258] width 10 height 12
radio input "true"
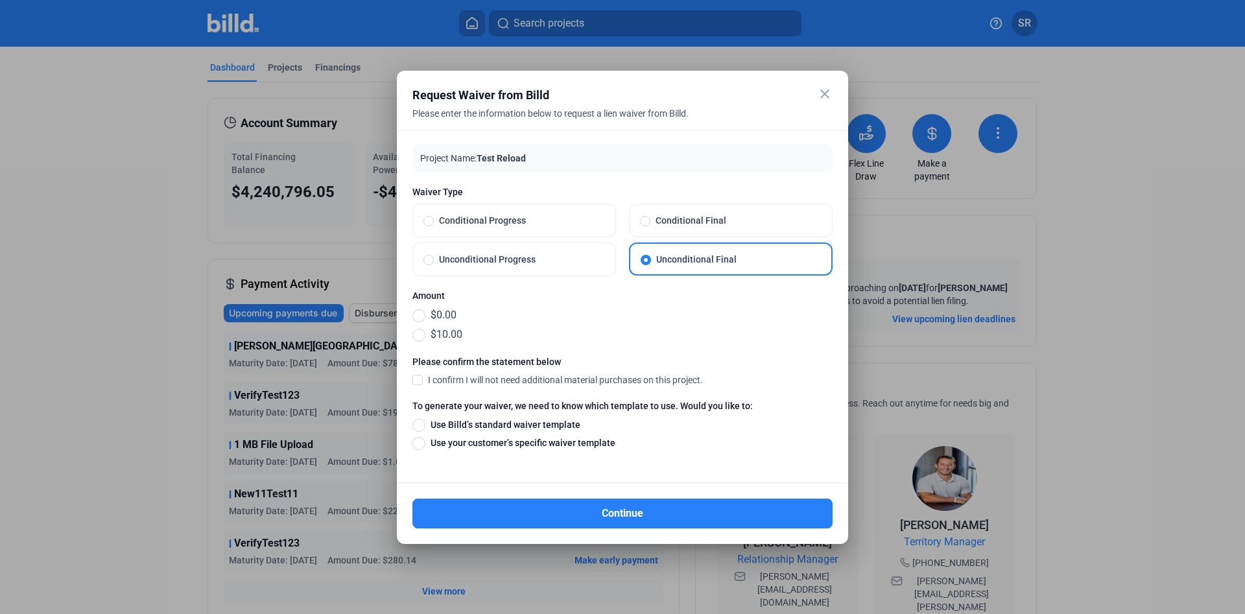
drag, startPoint x: 468, startPoint y: 326, endPoint x: 425, endPoint y: 329, distance: 43.6
click at [468, 327] on mat-radio-group "$0.00 $10.00" at bounding box center [622, 324] width 420 height 35
click at [423, 328] on span at bounding box center [418, 334] width 13 height 14
click at [423, 328] on input "$10.00" at bounding box center [418, 334] width 13 height 14
radio input "true"
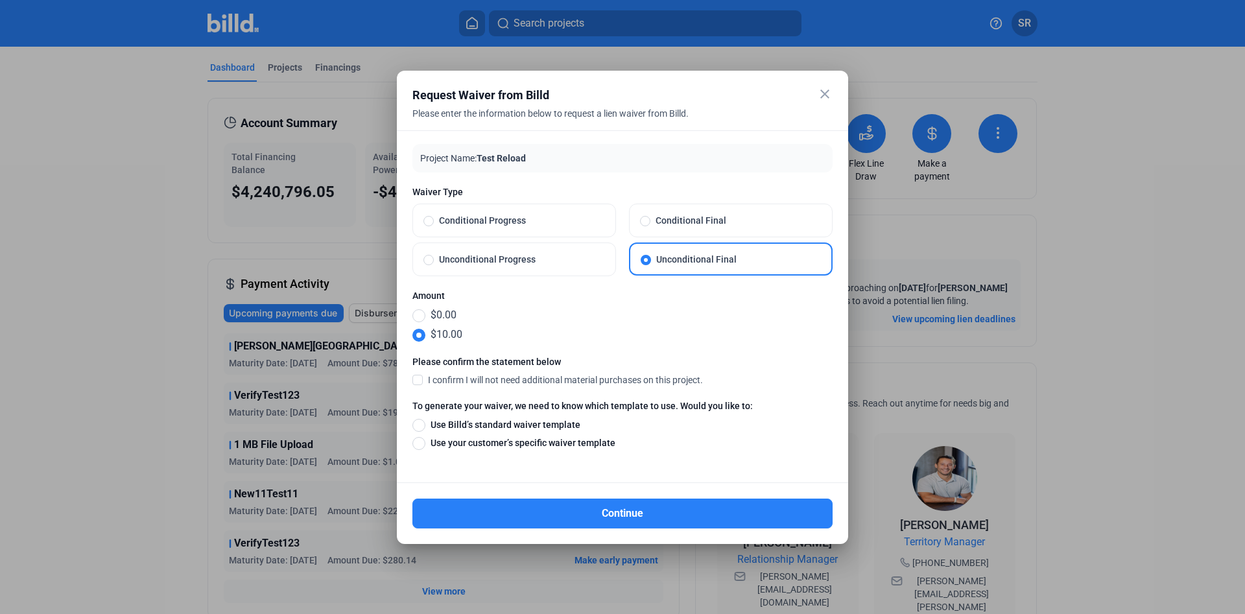
click at [602, 245] on label "Unconditional Progress" at bounding box center [514, 259] width 202 height 32
click at [434, 254] on input "Unconditional Progress" at bounding box center [428, 260] width 10 height 12
radio input "true"
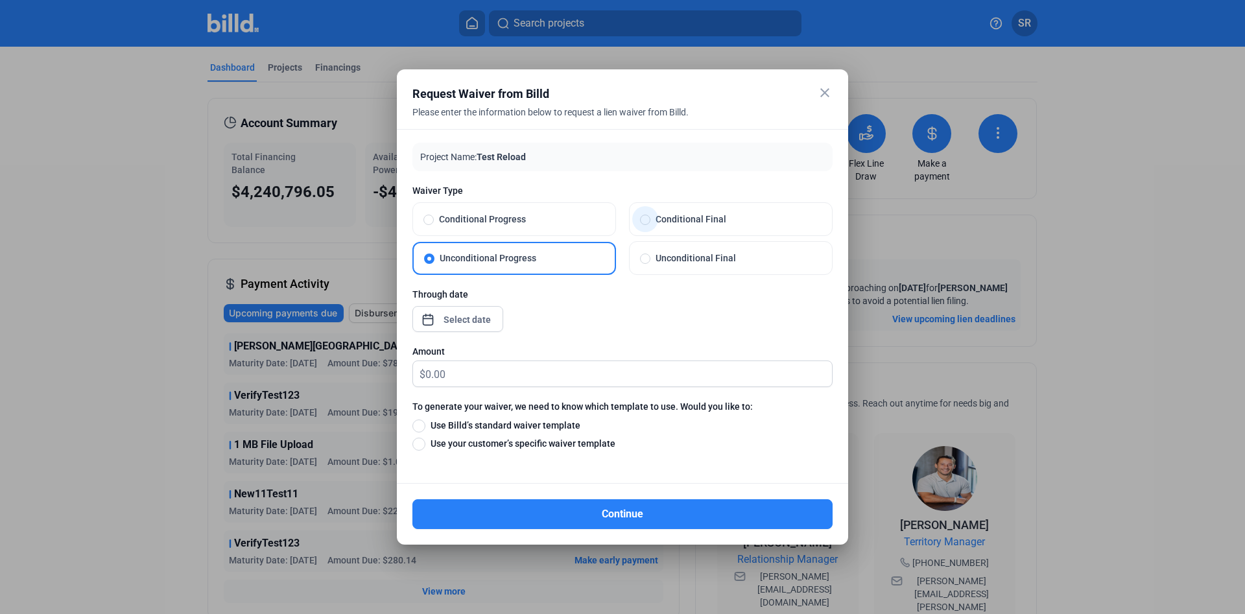
click at [762, 215] on span "Conditional Final" at bounding box center [735, 219] width 171 height 13
click at [650, 215] on input "Conditional Final" at bounding box center [645, 219] width 10 height 12
radio input "true"
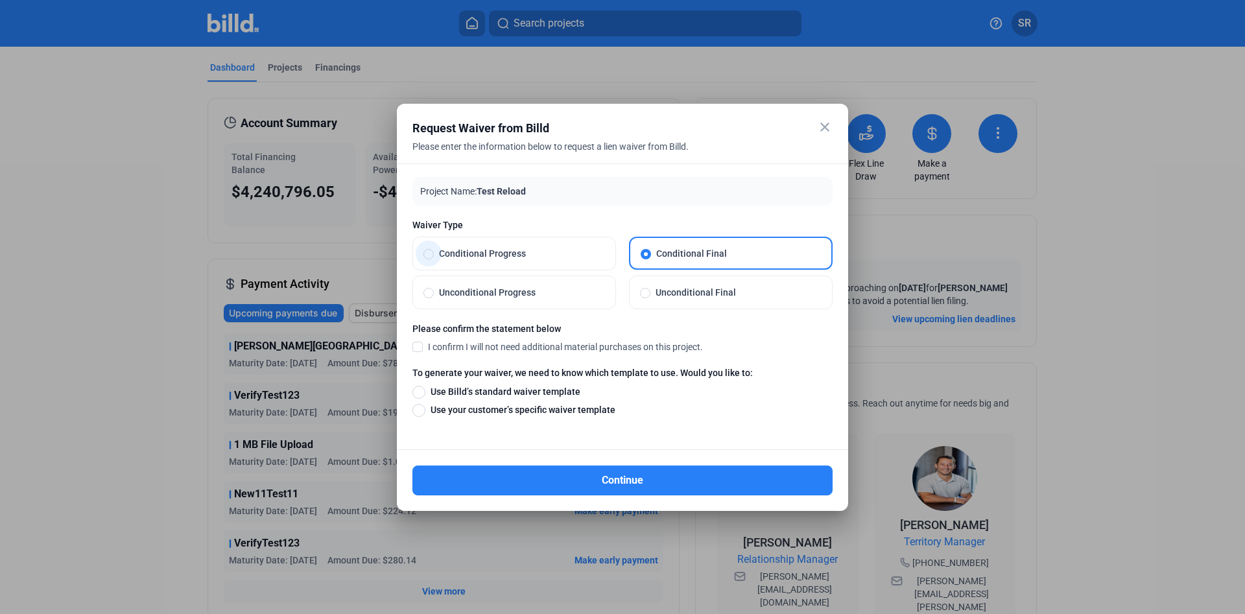
drag, startPoint x: 517, startPoint y: 243, endPoint x: 510, endPoint y: 254, distance: 13.5
click at [516, 246] on label "Conditional Progress" at bounding box center [514, 253] width 202 height 32
click at [510, 254] on span "Conditional Progress" at bounding box center [519, 253] width 171 height 13
click at [434, 254] on input "Conditional Progress" at bounding box center [428, 254] width 10 height 12
radio input "true"
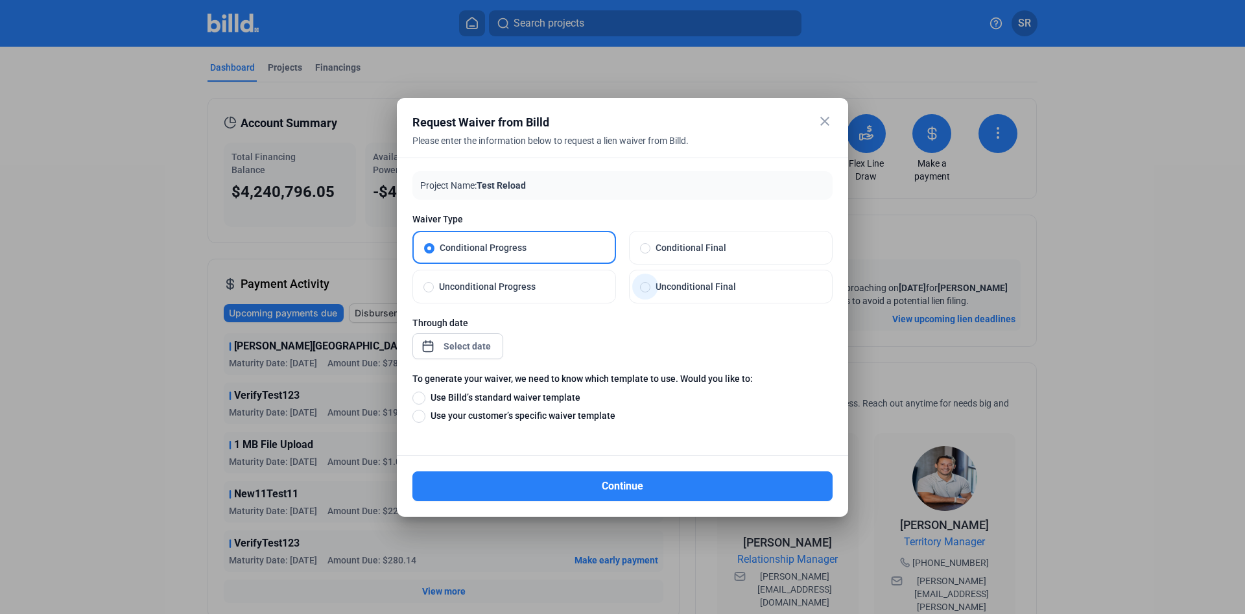
click at [702, 289] on span "Unconditional Final" at bounding box center [735, 286] width 171 height 13
click at [650, 289] on input "Unconditional Final" at bounding box center [645, 287] width 10 height 12
radio input "true"
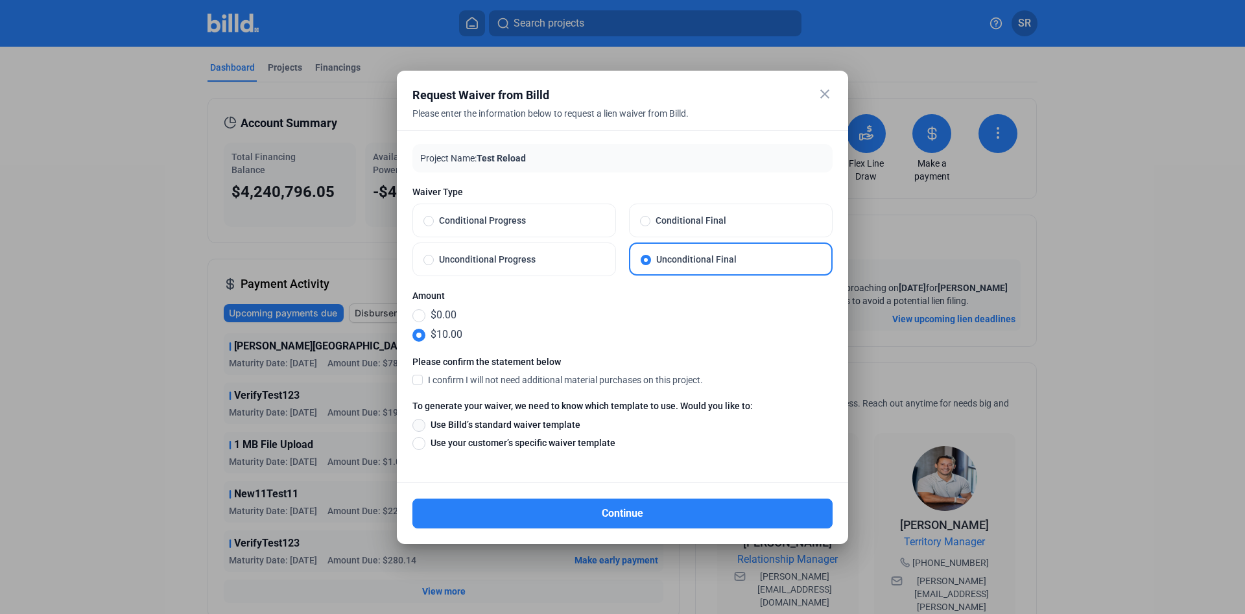
click at [418, 423] on span at bounding box center [418, 425] width 13 height 13
click at [418, 423] on input "Use Billd’s standard waiver template" at bounding box center [418, 425] width 13 height 14
radio input "true"
click at [415, 379] on span at bounding box center [417, 380] width 10 height 12
click at [0, 0] on input "I confirm I will not need additional material purchases on this project." at bounding box center [0, 0] width 0 height 0
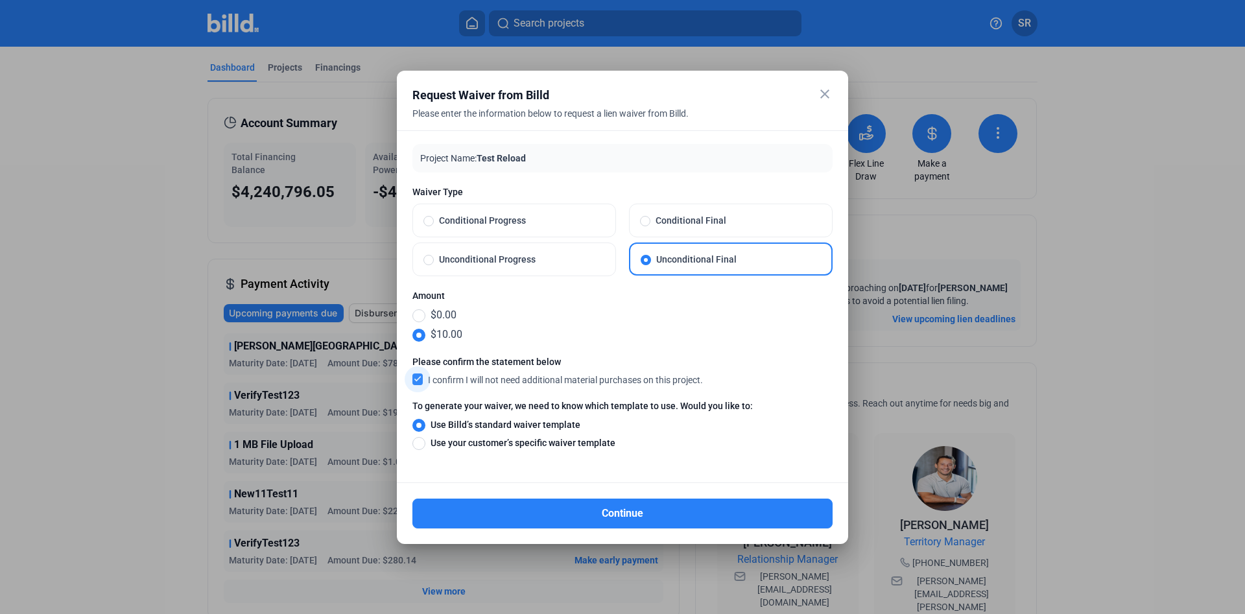
click at [415, 379] on span at bounding box center [417, 380] width 10 height 12
click at [0, 0] on input "I confirm I will not need additional material purchases on this project." at bounding box center [0, 0] width 0 height 0
click at [536, 264] on span "Unconditional Progress" at bounding box center [519, 259] width 171 height 13
click at [434, 264] on input "Unconditional Progress" at bounding box center [428, 260] width 10 height 12
radio input "true"
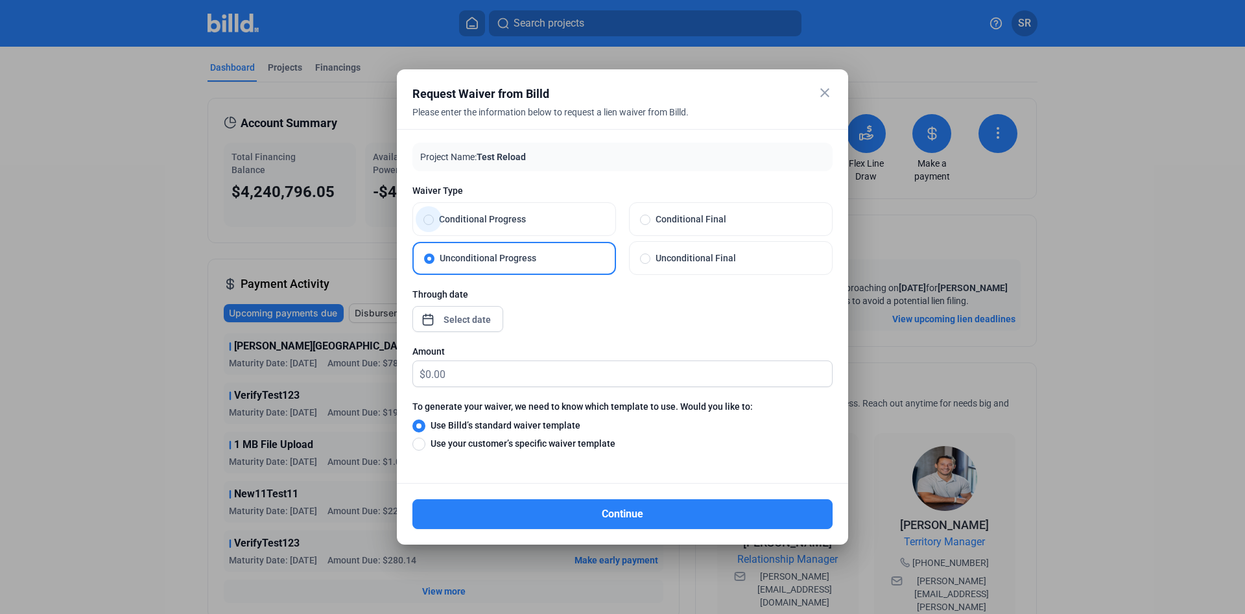
click at [490, 226] on label "Conditional Progress" at bounding box center [514, 219] width 202 height 32
click at [434, 225] on input "Conditional Progress" at bounding box center [428, 219] width 10 height 12
radio input "true"
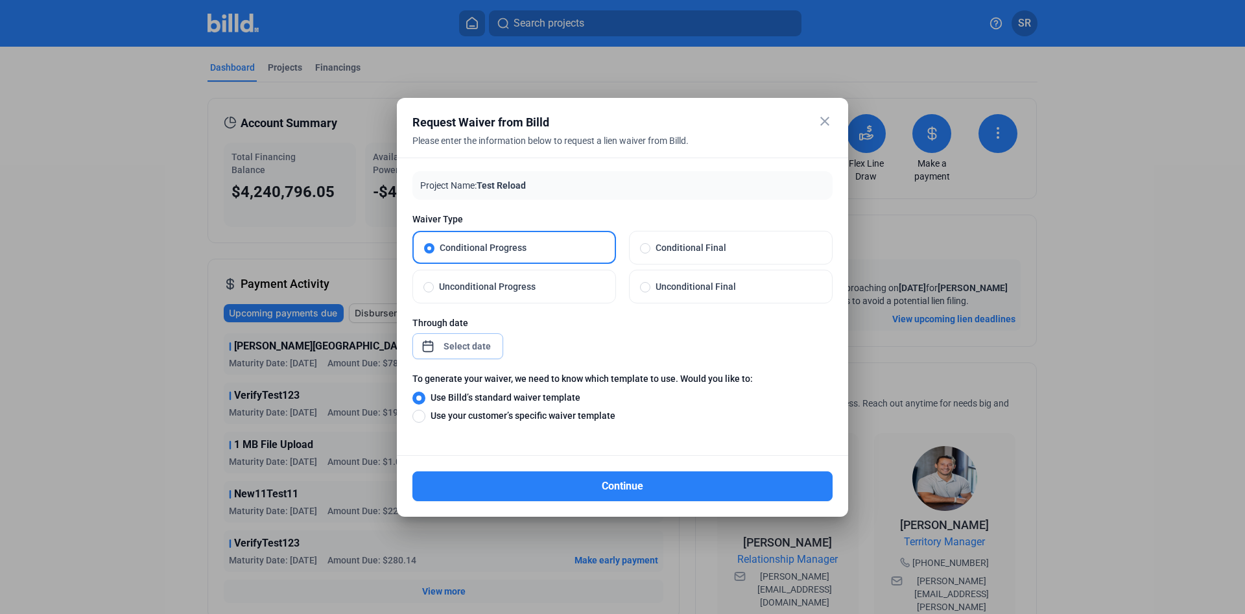
click at [455, 348] on input at bounding box center [468, 346] width 56 height 16
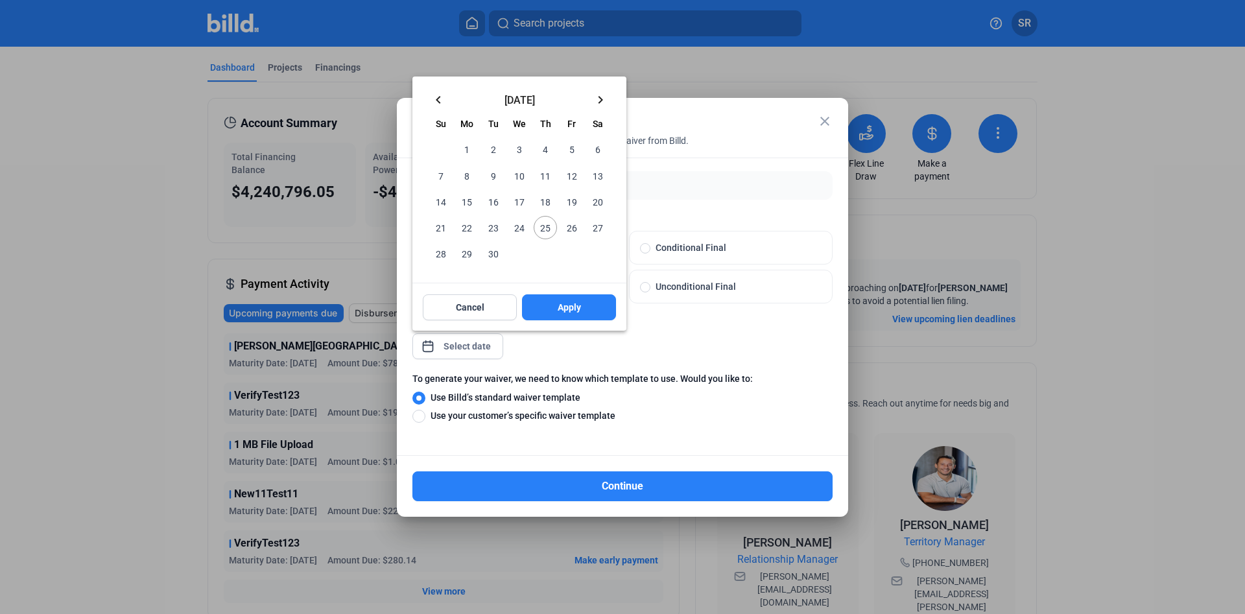
click at [572, 228] on span "26" at bounding box center [571, 227] width 23 height 23
click at [558, 309] on span "Apply" at bounding box center [569, 307] width 23 height 13
type input "[DATE]"
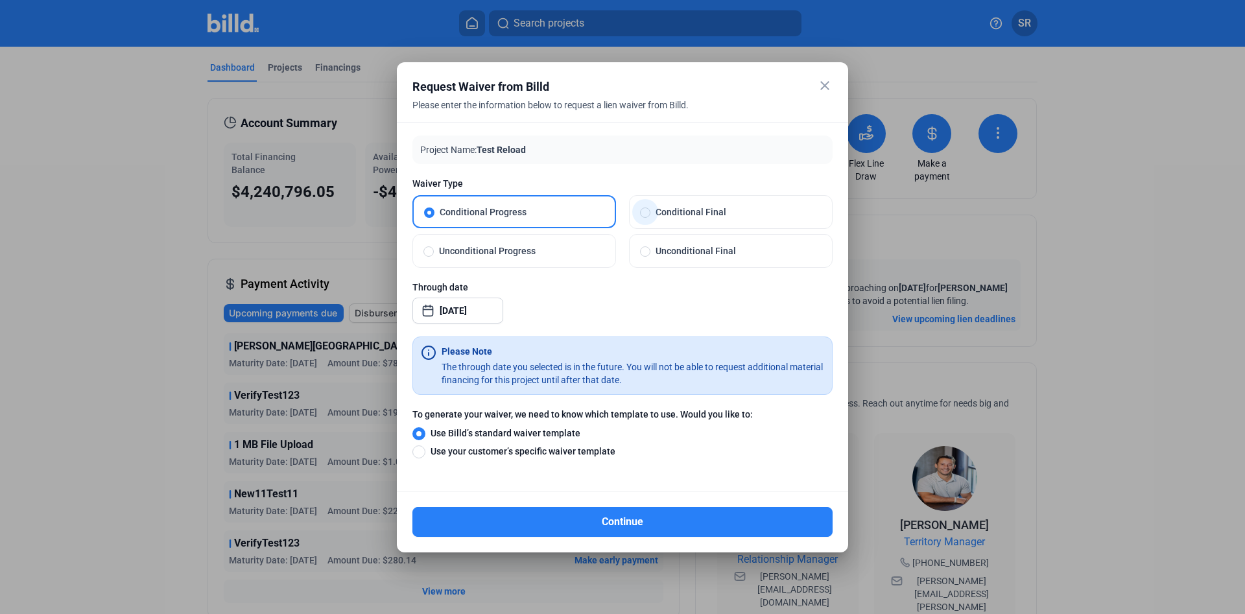
click at [686, 215] on span "Conditional Final" at bounding box center [735, 212] width 171 height 13
click at [650, 215] on input "Conditional Final" at bounding box center [645, 212] width 10 height 12
radio input "true"
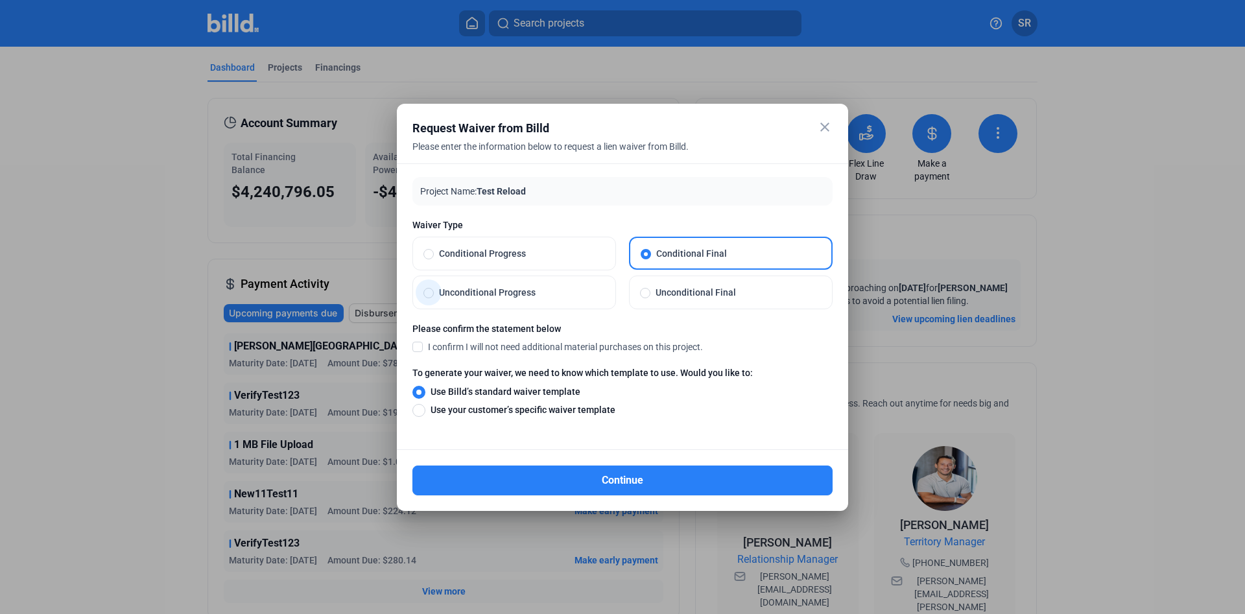
click at [546, 295] on span "Unconditional Progress" at bounding box center [519, 292] width 171 height 13
click at [434, 295] on input "Unconditional Progress" at bounding box center [428, 293] width 10 height 12
radio input "true"
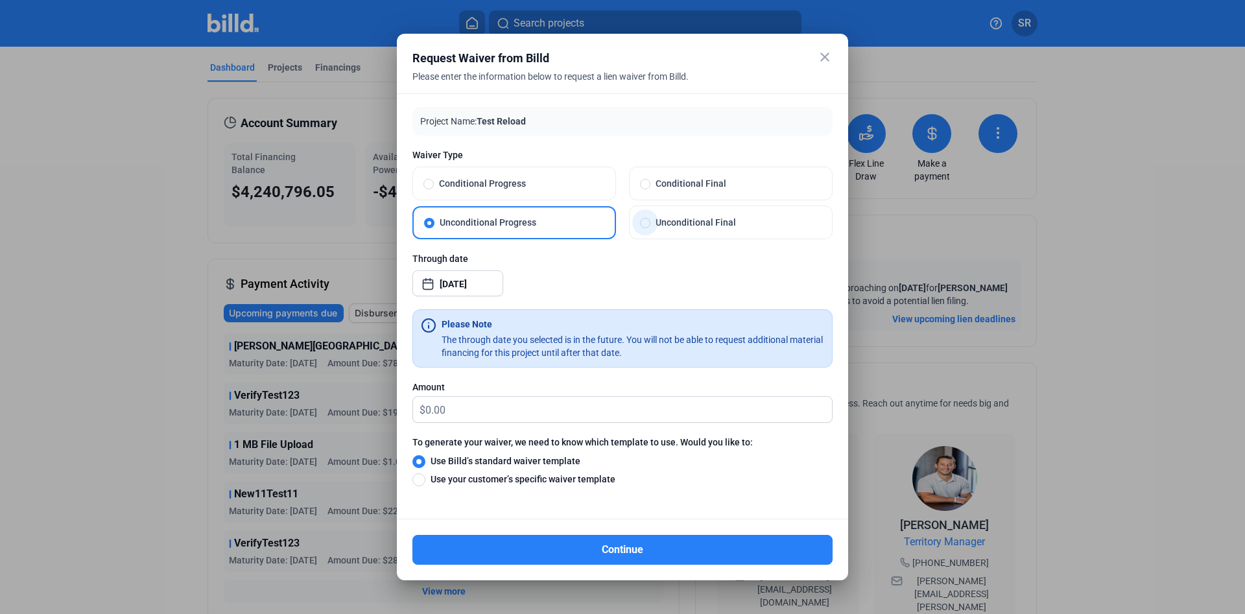
click at [733, 224] on span "Unconditional Final" at bounding box center [735, 222] width 171 height 13
click at [650, 224] on input "Unconditional Final" at bounding box center [645, 223] width 10 height 12
radio input "true"
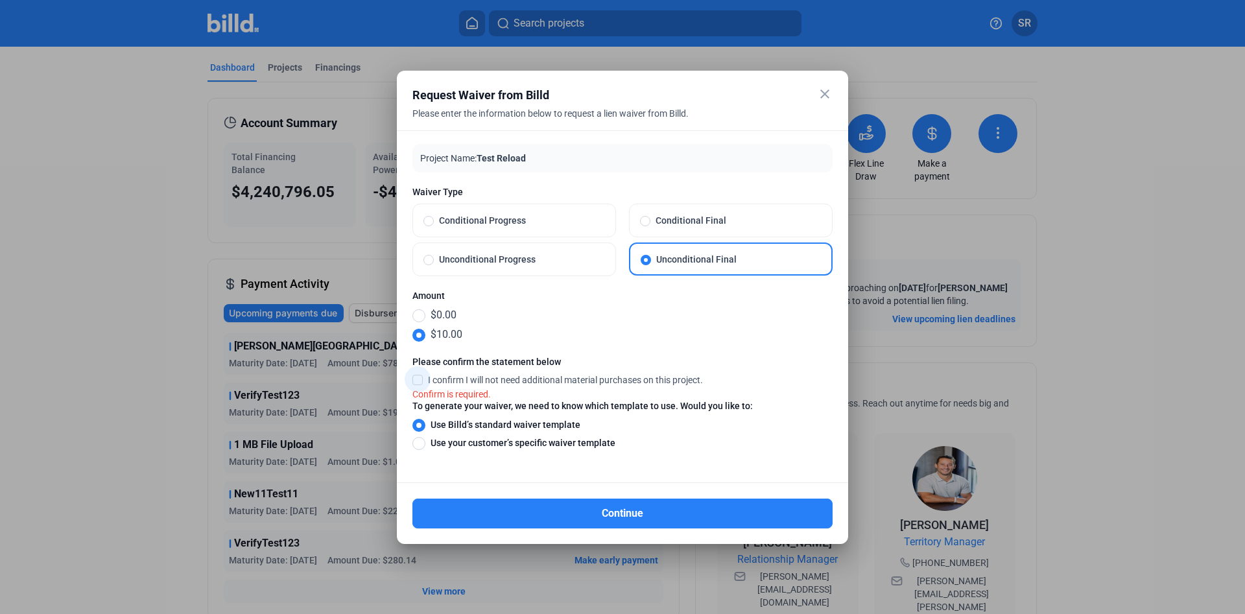
click at [420, 379] on span at bounding box center [417, 380] width 10 height 12
click at [0, 0] on input "I confirm I will not need additional material purchases on this project." at bounding box center [0, 0] width 0 height 0
click at [510, 253] on span "Unconditional Progress" at bounding box center [519, 259] width 171 height 13
click at [434, 254] on input "Unconditional Progress" at bounding box center [428, 260] width 10 height 12
radio input "true"
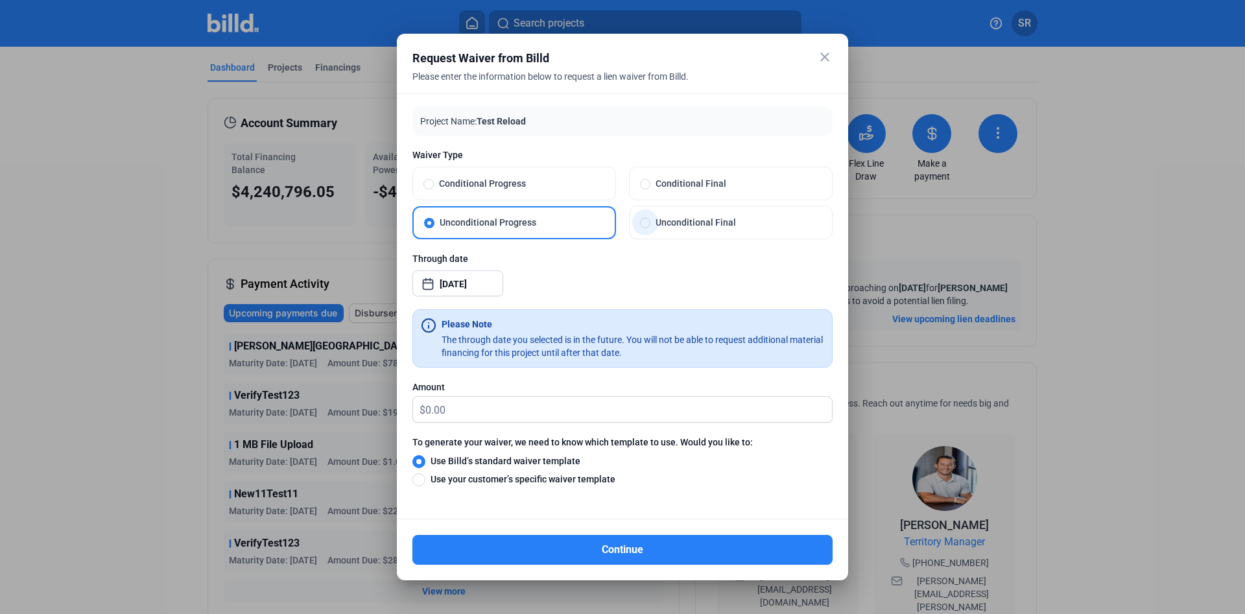
click at [702, 226] on span "Unconditional Final" at bounding box center [735, 222] width 171 height 13
click at [650, 226] on input "Unconditional Final" at bounding box center [645, 223] width 10 height 12
radio input "true"
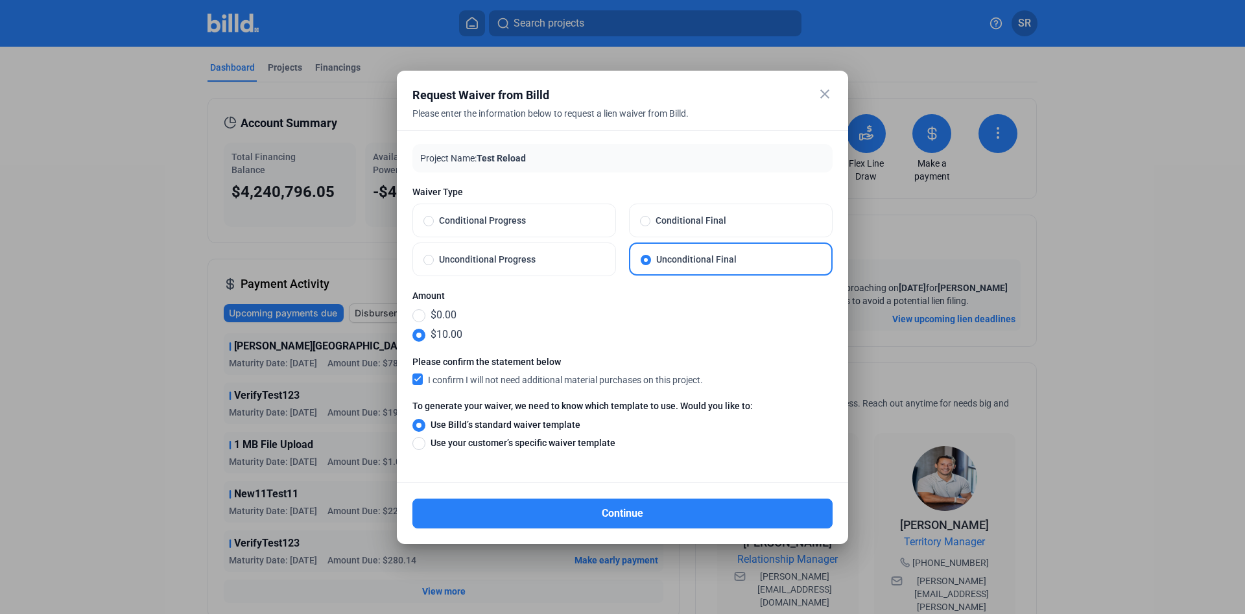
click at [419, 156] on mat-card "Project Name: Test Reload" at bounding box center [622, 158] width 420 height 29
drag, startPoint x: 440, startPoint y: 153, endPoint x: 447, endPoint y: 153, distance: 7.1
click at [593, 163] on mat-card "Project Name: Test Reload" at bounding box center [622, 158] width 420 height 29
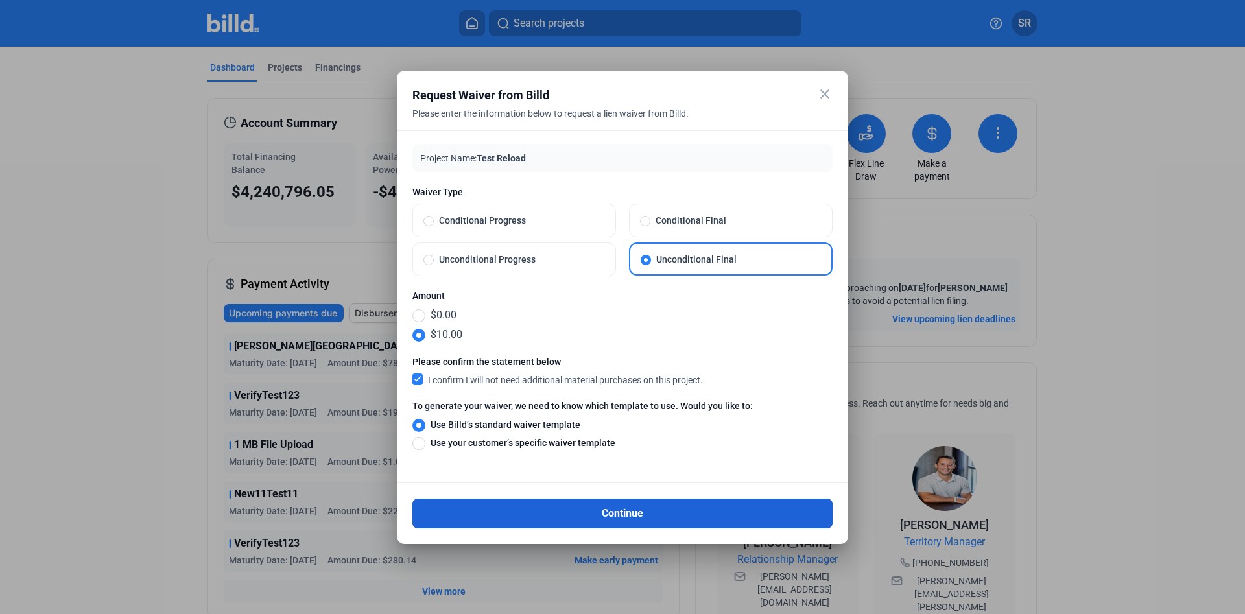
click at [648, 513] on button "Continue" at bounding box center [622, 514] width 420 height 30
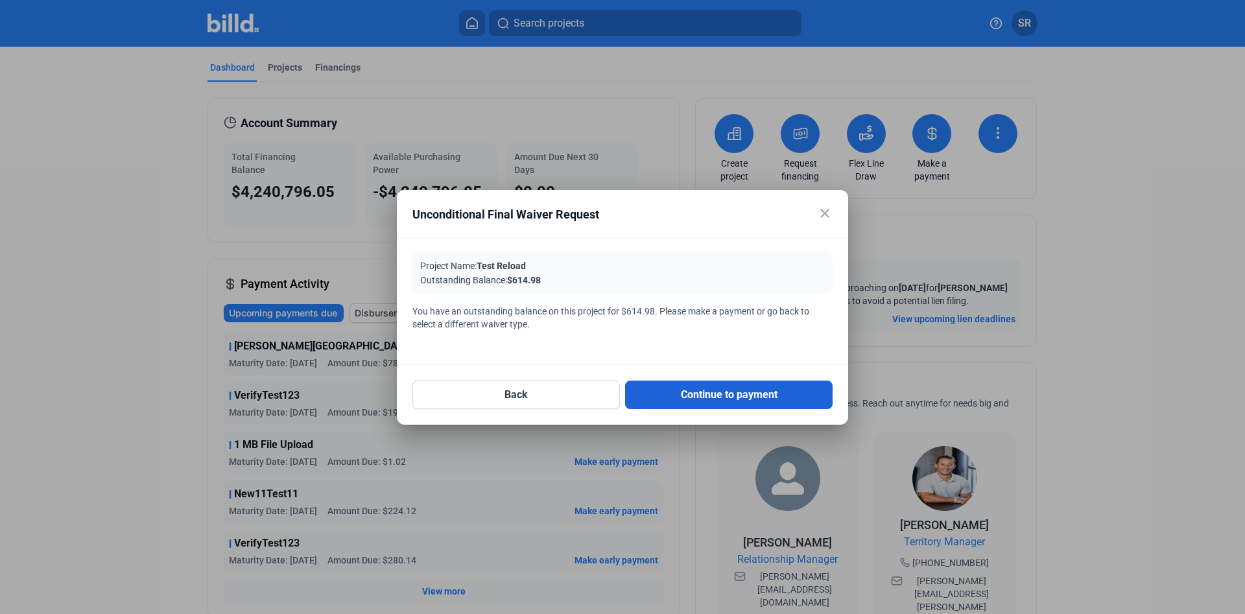
click at [743, 387] on button "Continue to payment" at bounding box center [729, 395] width 208 height 29
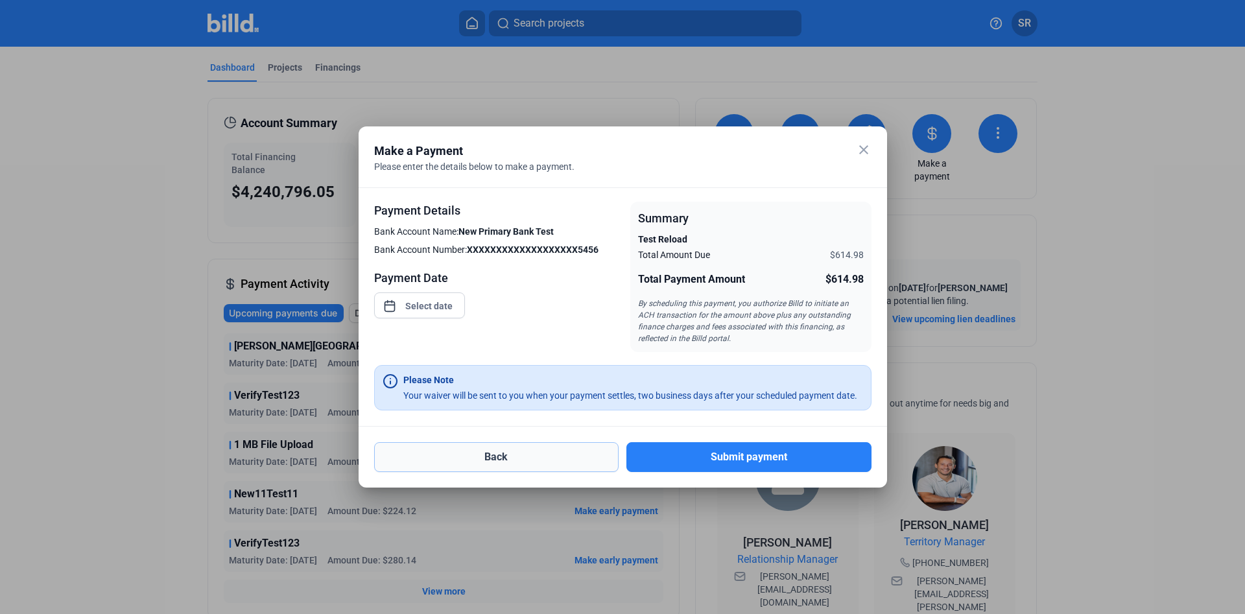
click at [561, 457] on button "Back" at bounding box center [496, 457] width 245 height 30
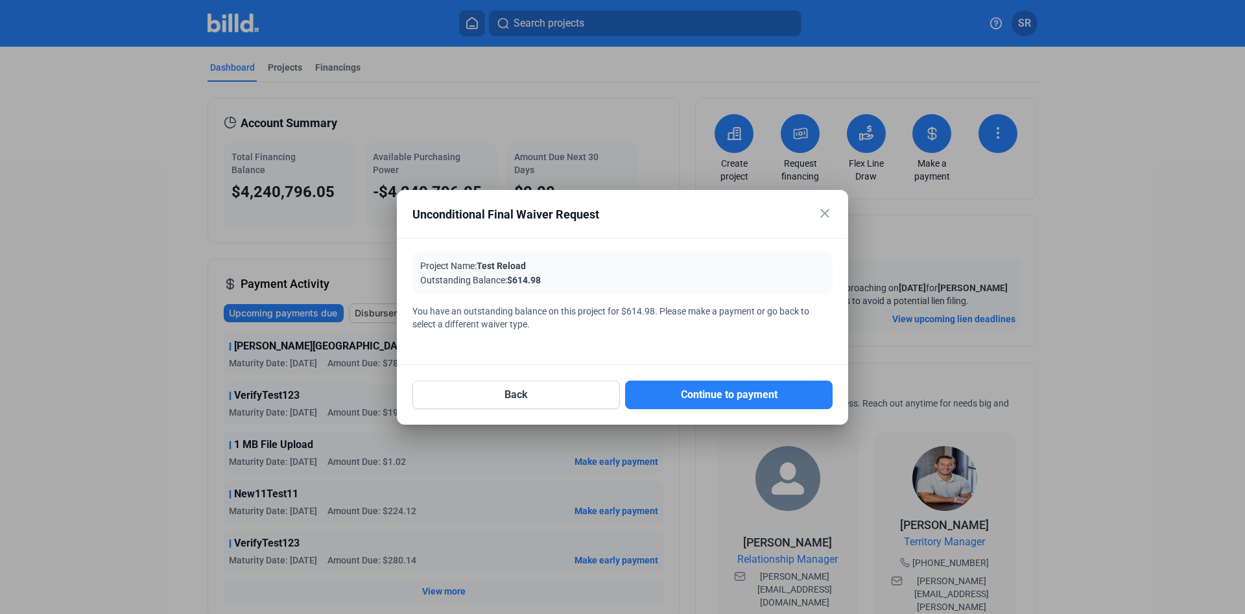
click at [823, 207] on mat-icon "close" at bounding box center [825, 214] width 16 height 16
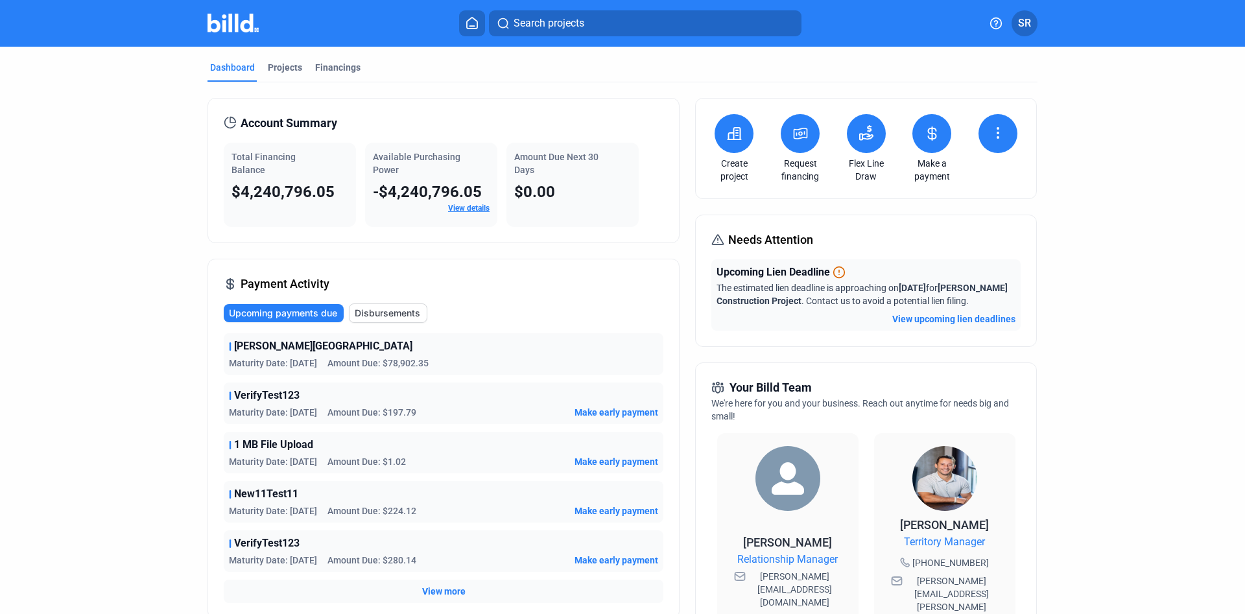
click at [797, 126] on icon at bounding box center [800, 134] width 16 height 16
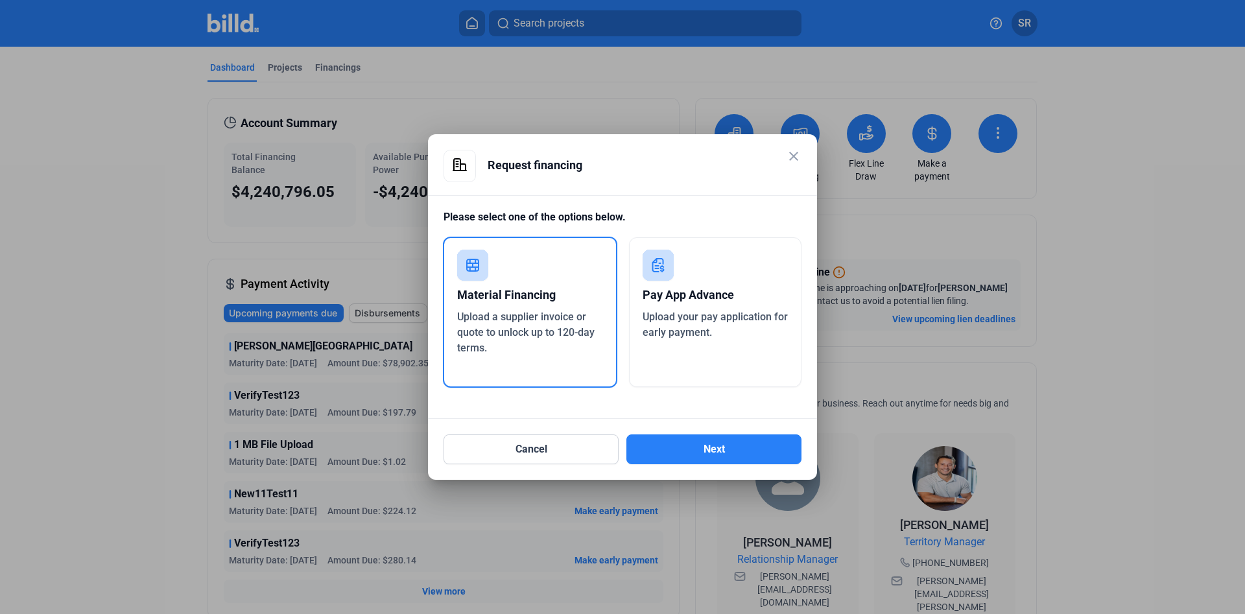
click at [793, 148] on mat-dialog-container "close Request financing Please select one of the options below. Material Financ…" at bounding box center [622, 307] width 389 height 346
click at [794, 149] on mat-icon "close" at bounding box center [794, 156] width 16 height 16
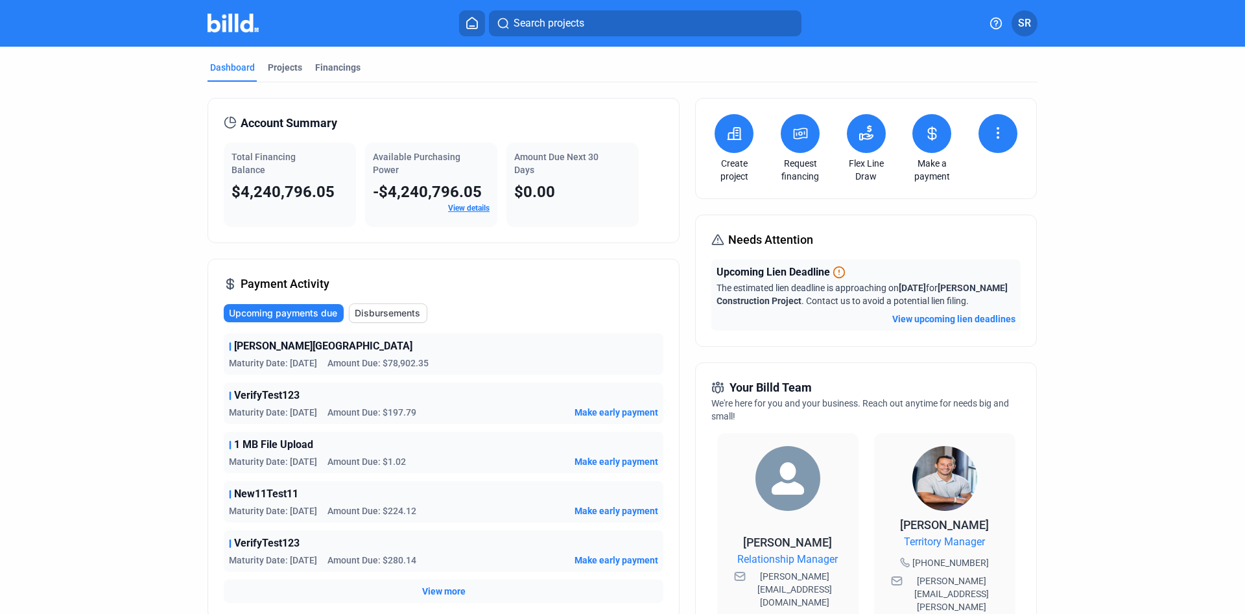
click at [1012, 136] on button at bounding box center [997, 133] width 39 height 39
click at [773, 208] on div at bounding box center [622, 307] width 1245 height 614
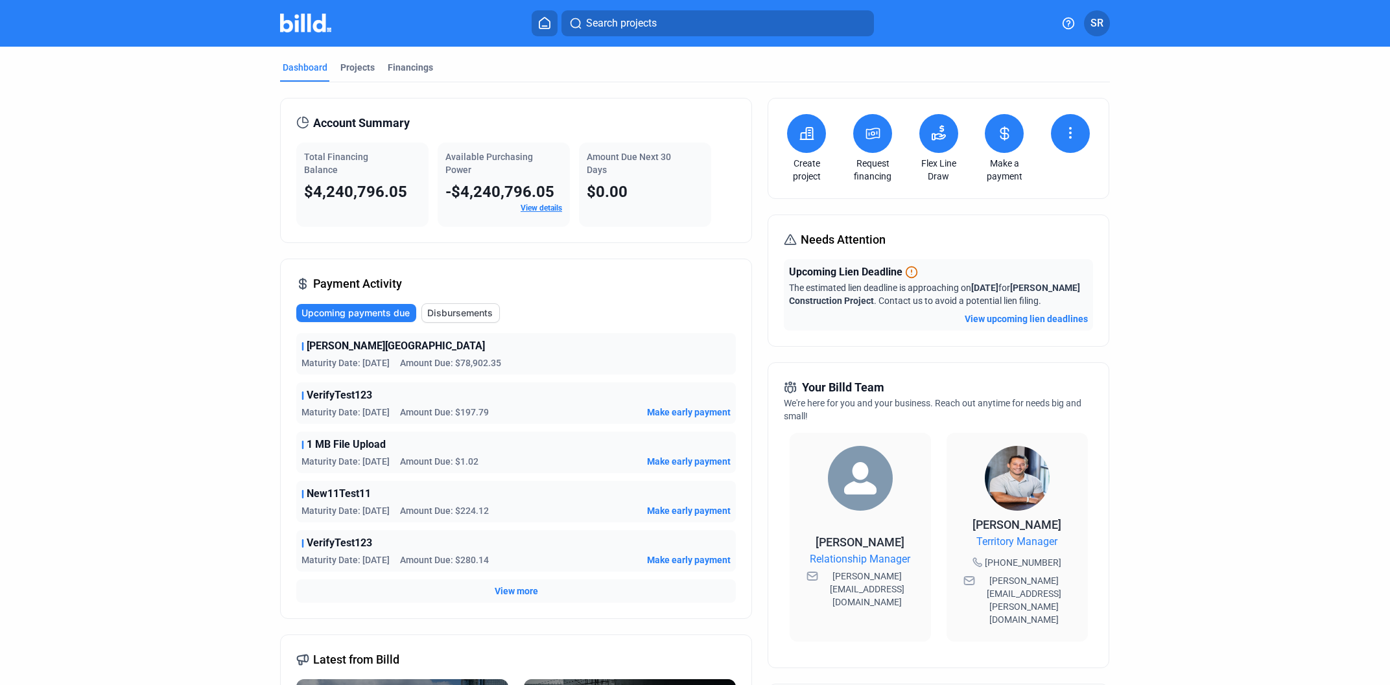
drag, startPoint x: 1062, startPoint y: 142, endPoint x: 1072, endPoint y: 143, distance: 9.8
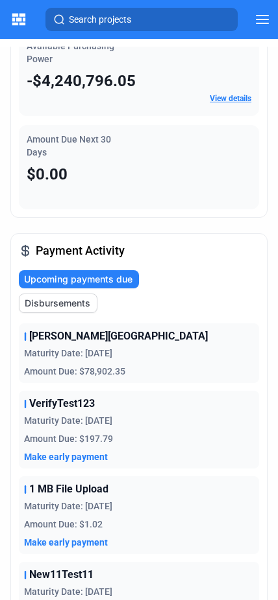
scroll to position [0, 0]
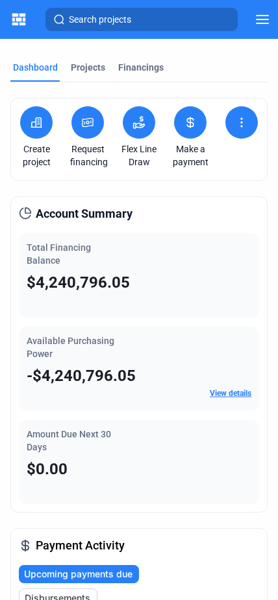
click at [243, 123] on icon at bounding box center [241, 122] width 13 height 13
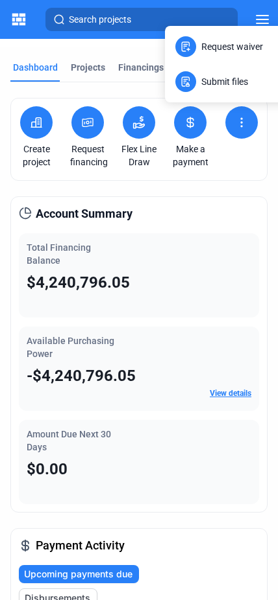
click at [243, 123] on div at bounding box center [139, 300] width 278 height 600
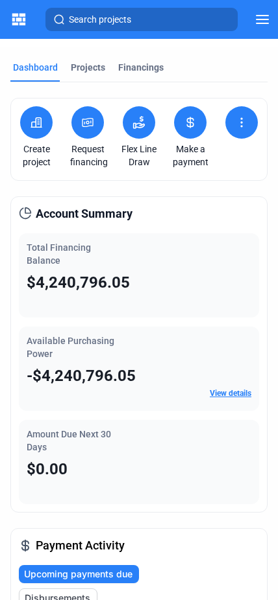
click at [243, 123] on icon at bounding box center [241, 122] width 13 height 13
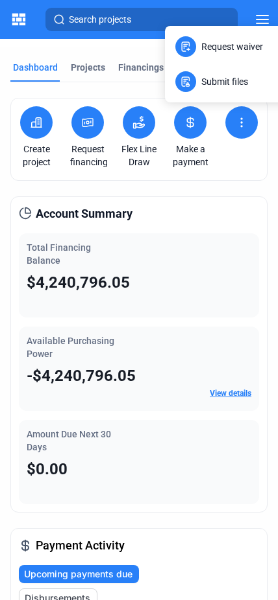
click at [239, 117] on div at bounding box center [139, 300] width 278 height 600
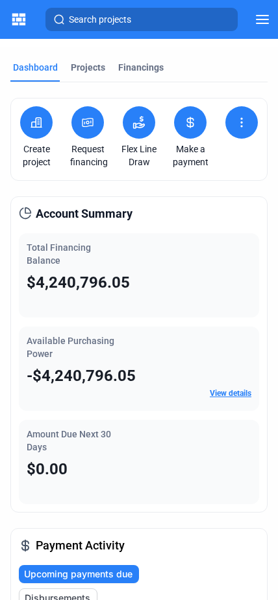
click at [241, 117] on icon at bounding box center [241, 122] width 13 height 13
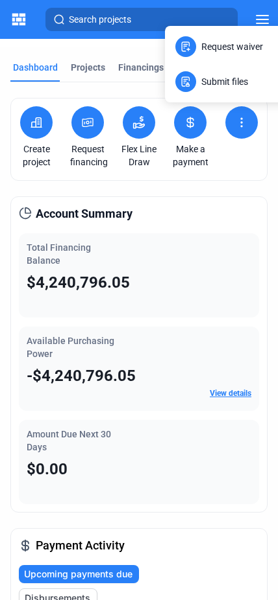
click at [241, 117] on div at bounding box center [139, 300] width 278 height 600
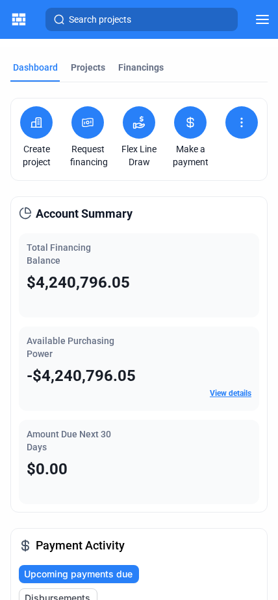
click at [245, 120] on icon at bounding box center [241, 122] width 13 height 13
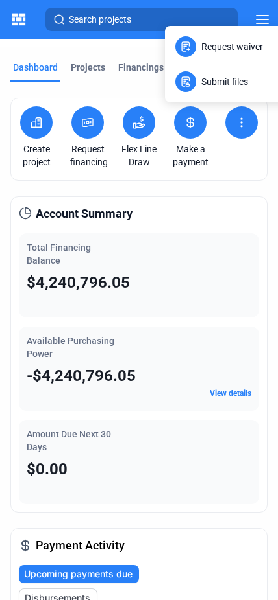
click at [238, 120] on div at bounding box center [139, 300] width 278 height 600
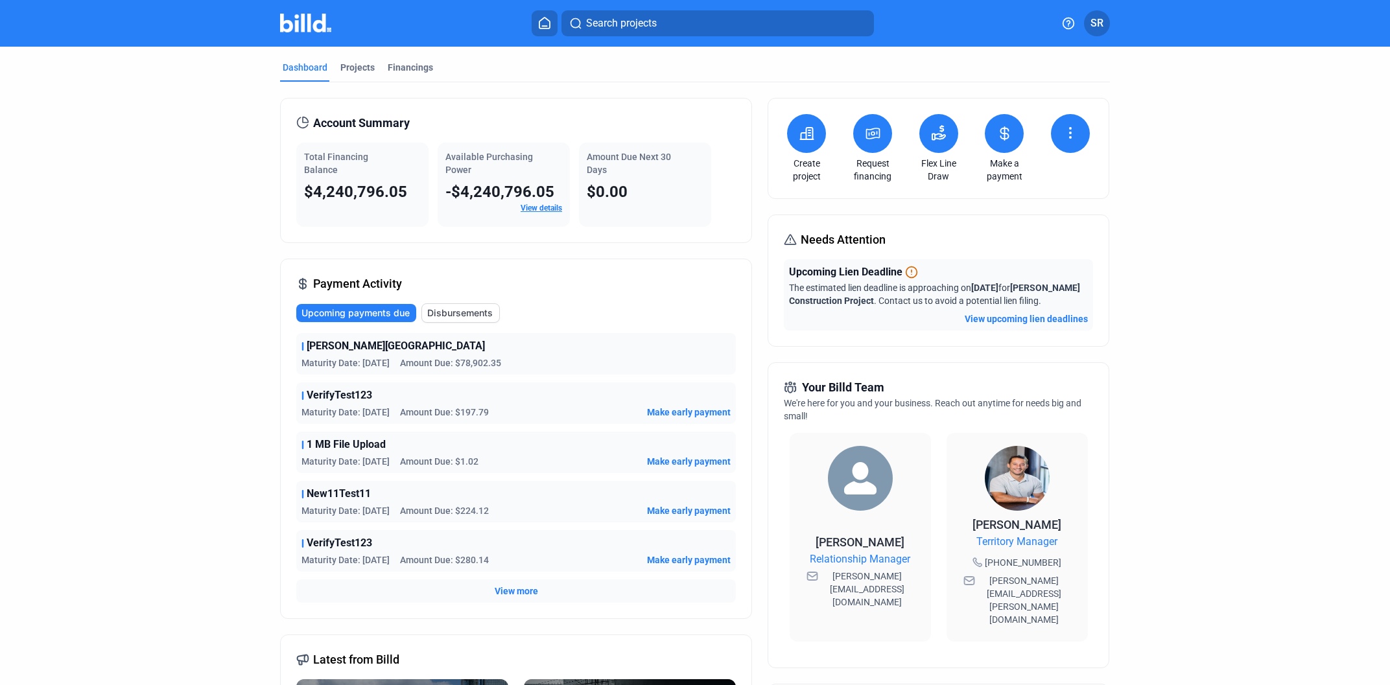
click at [1012, 540] on span "Territory Manager" at bounding box center [1017, 542] width 81 height 16
click at [467, 312] on span "Disbursements" at bounding box center [459, 313] width 65 height 13
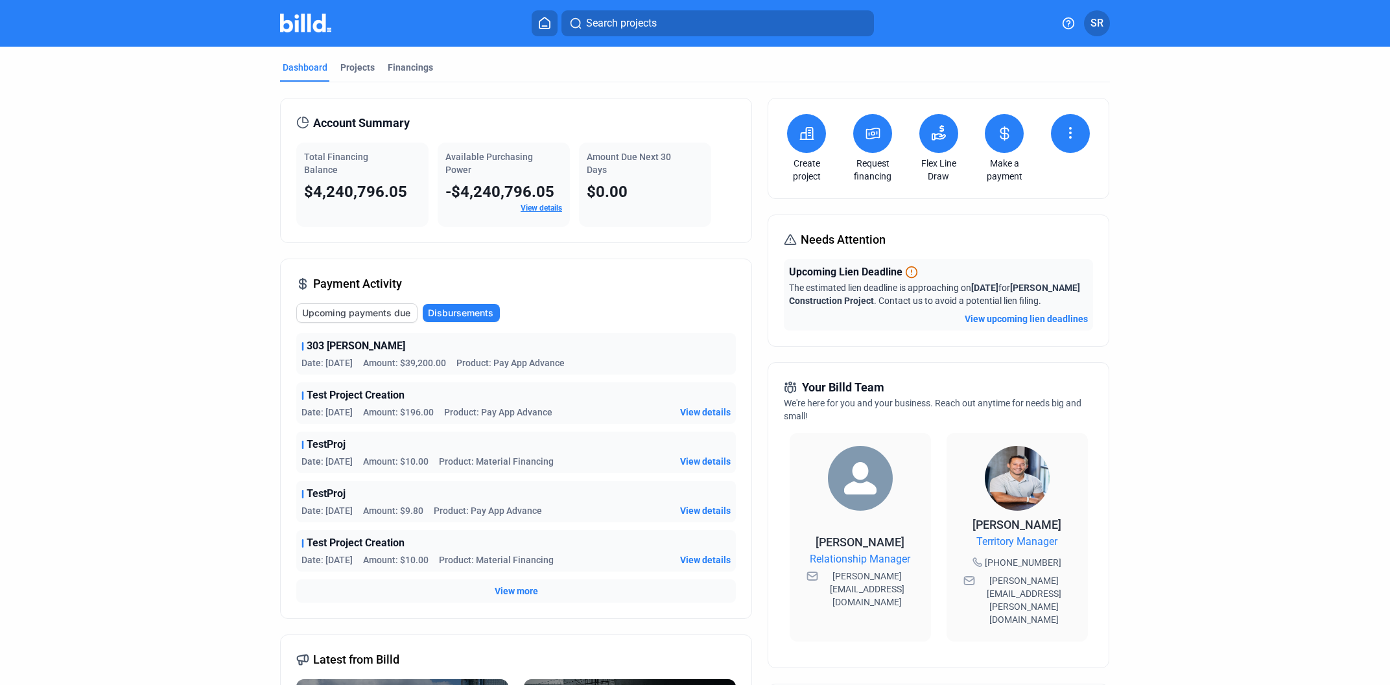
click at [375, 309] on span "Upcoming payments due" at bounding box center [356, 313] width 108 height 13
